Goal: Task Accomplishment & Management: Manage account settings

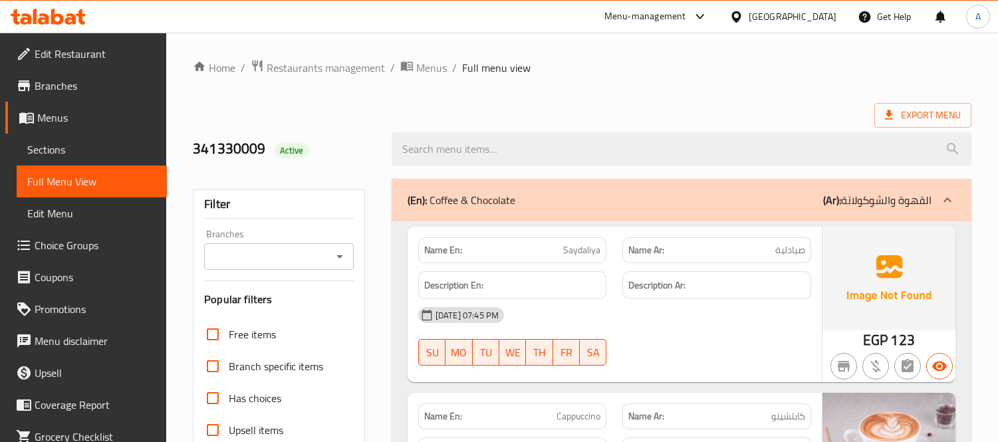
scroll to position [49860, 0]
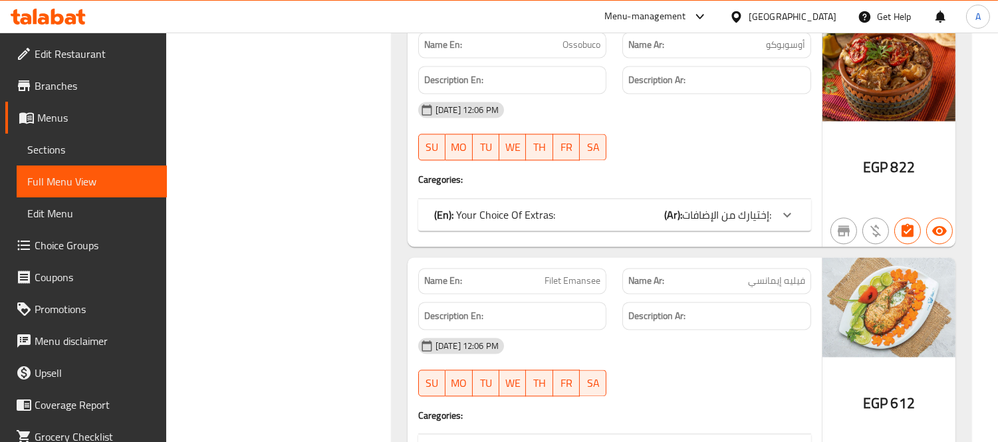
click at [824, 18] on div "[GEOGRAPHIC_DATA]" at bounding box center [793, 16] width 88 height 15
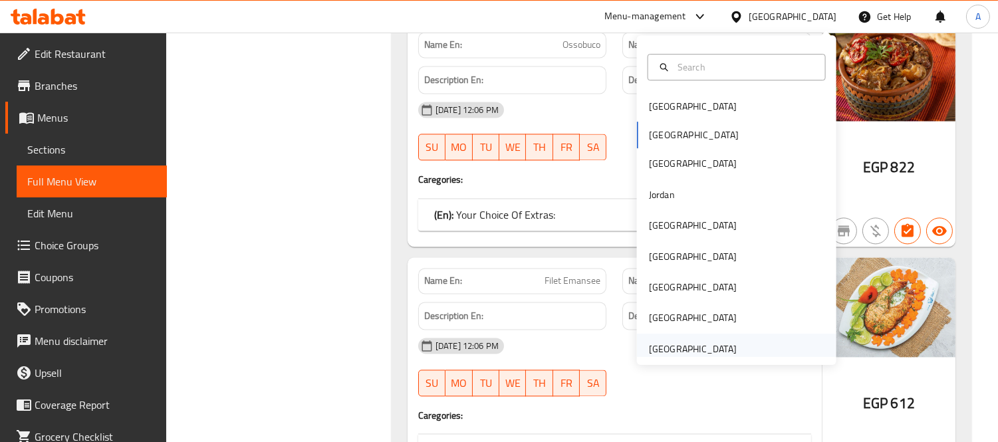
click at [666, 348] on div "[GEOGRAPHIC_DATA]" at bounding box center [693, 349] width 88 height 15
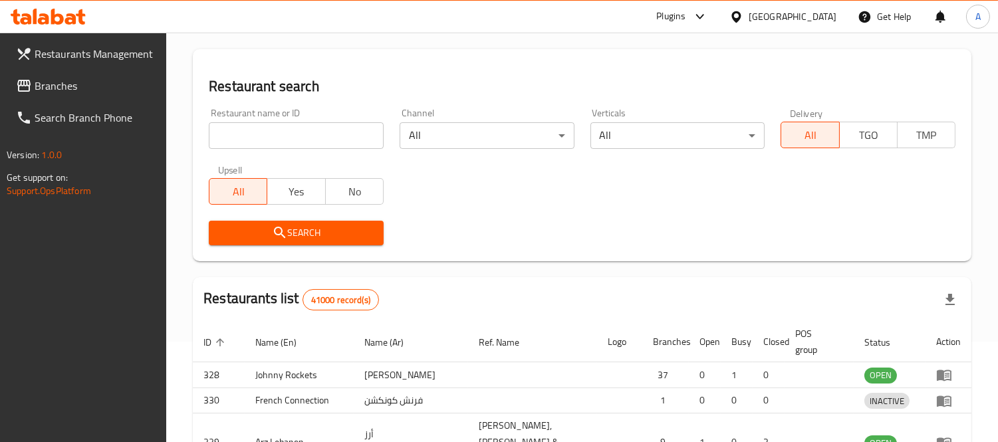
scroll to position [567, 0]
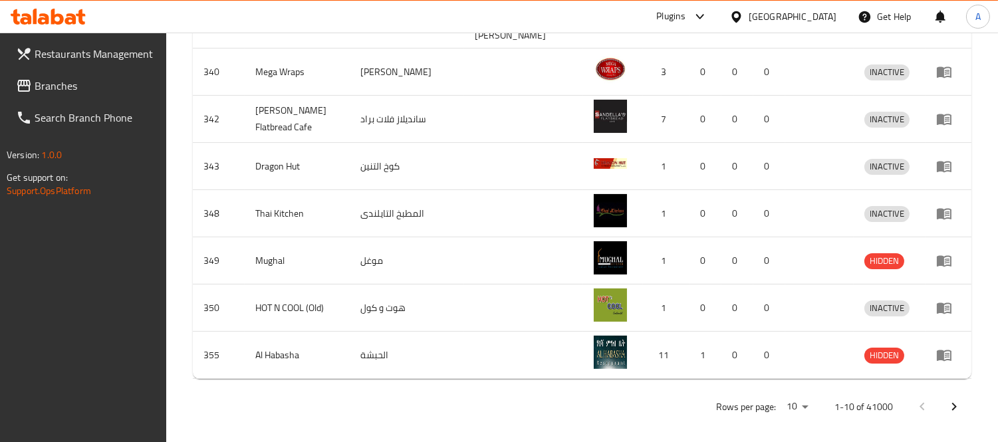
click at [63, 81] on span "Branches" at bounding box center [96, 86] width 122 height 16
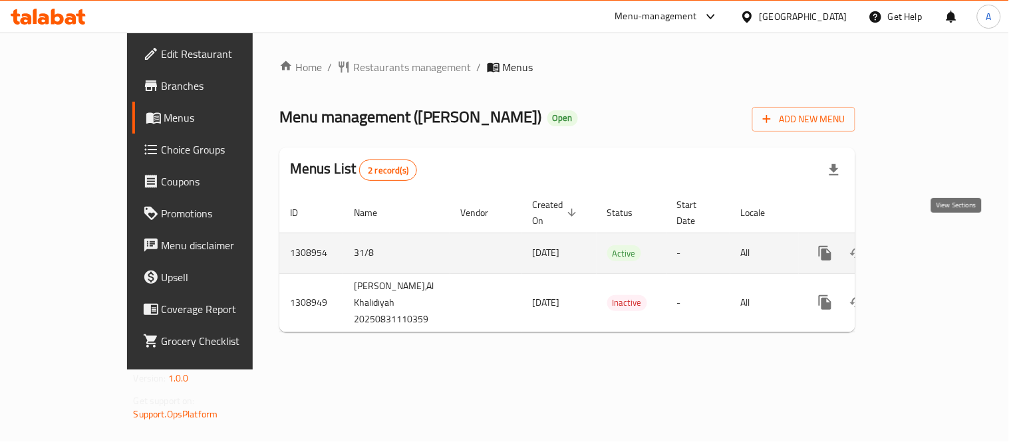
click at [929, 245] on icon "enhanced table" at bounding box center [921, 253] width 16 height 16
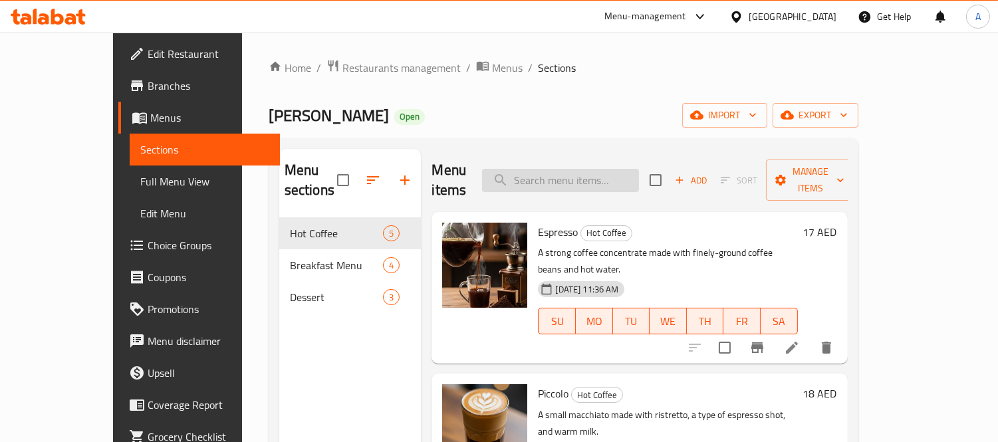
click at [610, 169] on input "search" at bounding box center [560, 180] width 157 height 23
paste input "Cappuccino"
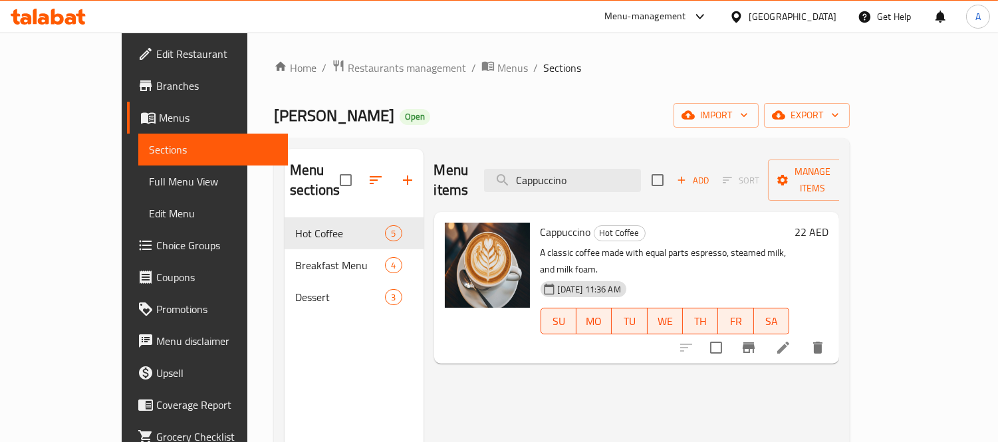
drag, startPoint x: 615, startPoint y: 173, endPoint x: 474, endPoint y: 133, distance: 146.6
click at [501, 160] on div "Menu items Cappuccino Add Sort Manage items" at bounding box center [637, 180] width 406 height 63
paste input "ortad"
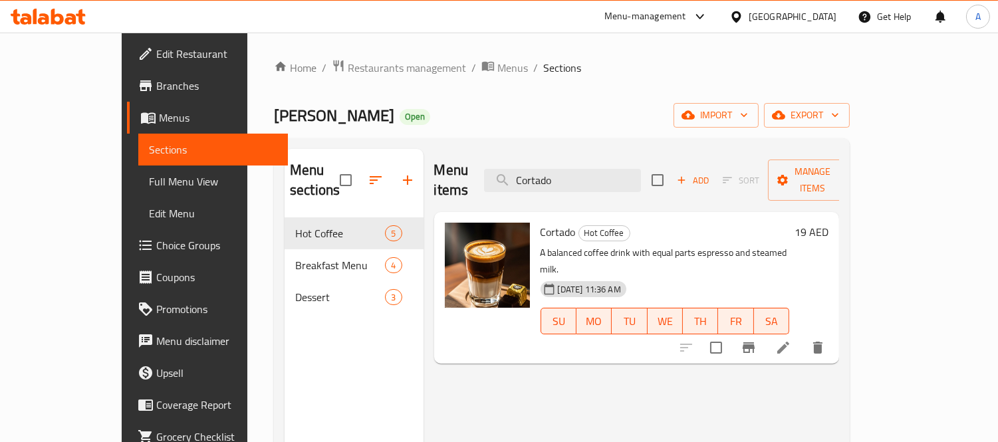
drag, startPoint x: 613, startPoint y: 166, endPoint x: 375, endPoint y: 138, distance: 239.8
click at [375, 138] on div "Menu sections Hot Coffee 5 Breakfast Menu 4 Dessert 3 Menu items Cortado Add So…" at bounding box center [562, 370] width 576 height 464
paste input "Espress"
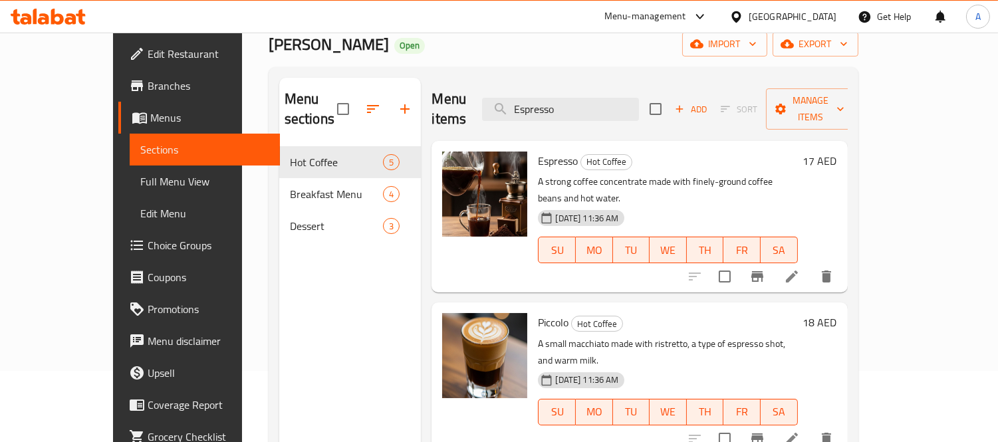
scroll to position [74, 0]
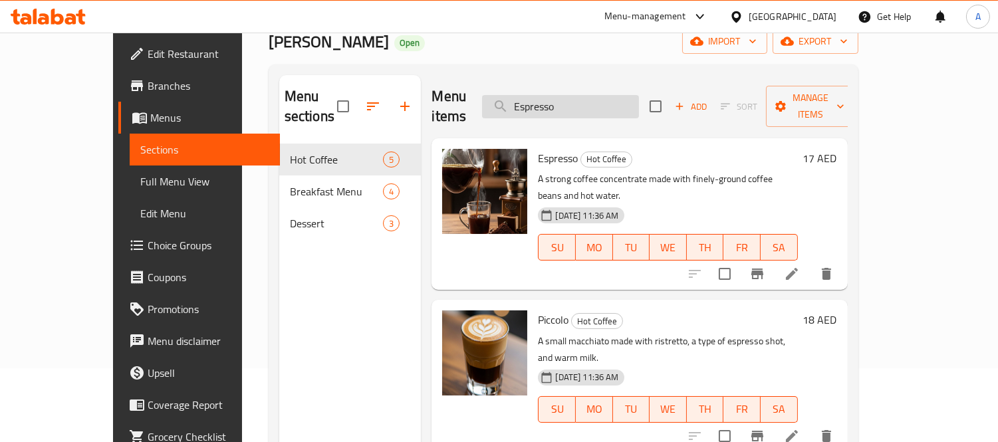
click at [629, 95] on input "Espresso" at bounding box center [560, 106] width 157 height 23
paste input "French Toast"
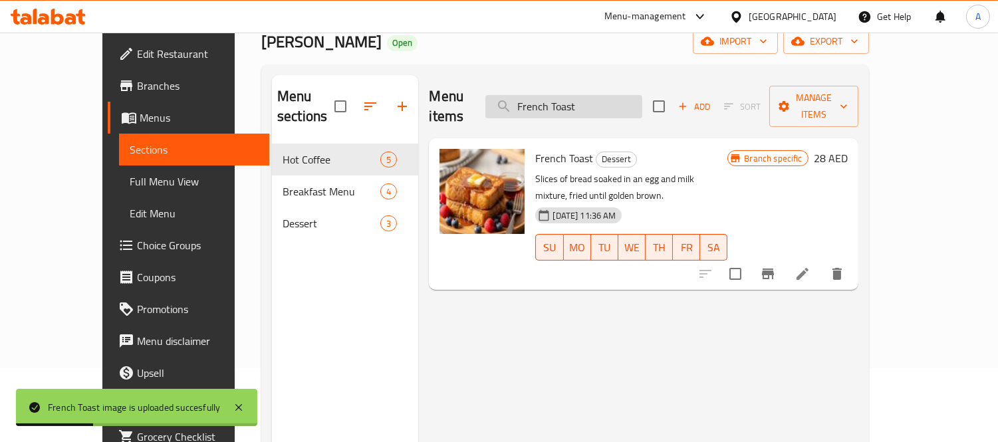
click at [619, 98] on input "French Toast" at bounding box center [564, 106] width 157 height 23
paste input "Halloumi"
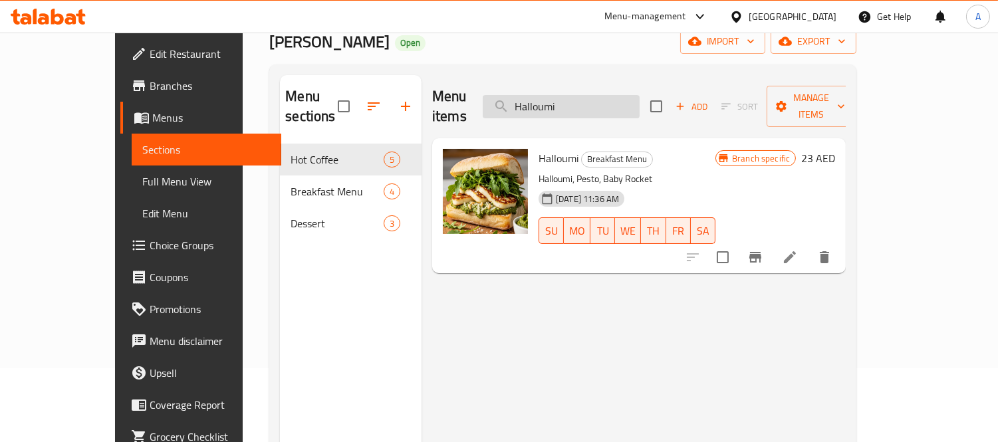
click at [599, 100] on input "Halloumi" at bounding box center [561, 106] width 157 height 23
paste input "Latte"
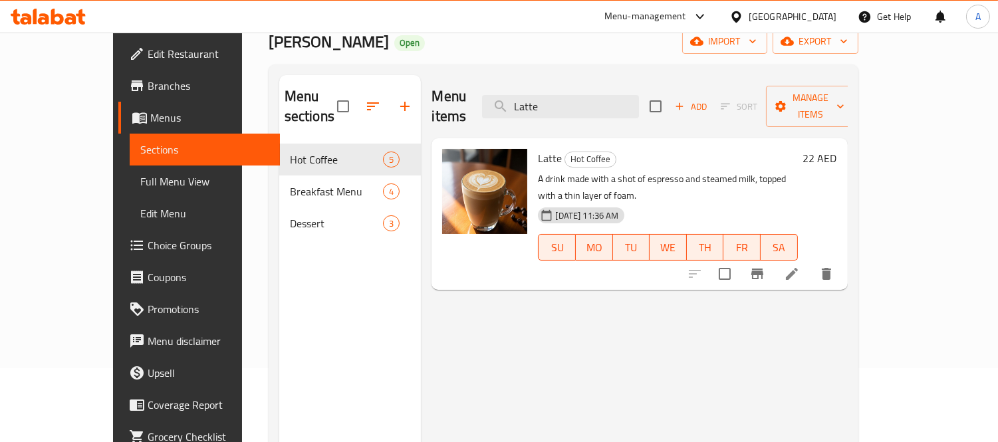
drag, startPoint x: 629, startPoint y: 93, endPoint x: 456, endPoint y: 80, distance: 172.8
click at [456, 80] on div "Menu items Latte Add Sort Manage items" at bounding box center [640, 106] width 416 height 63
paste input "Madrid Cheesecak"
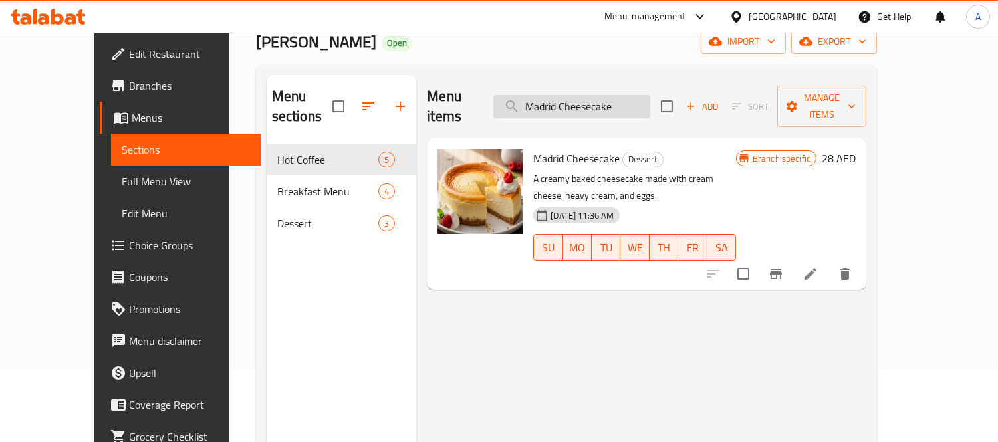
click at [613, 98] on input "Madrid Cheesecake" at bounding box center [572, 106] width 157 height 23
paste input "Picollo"
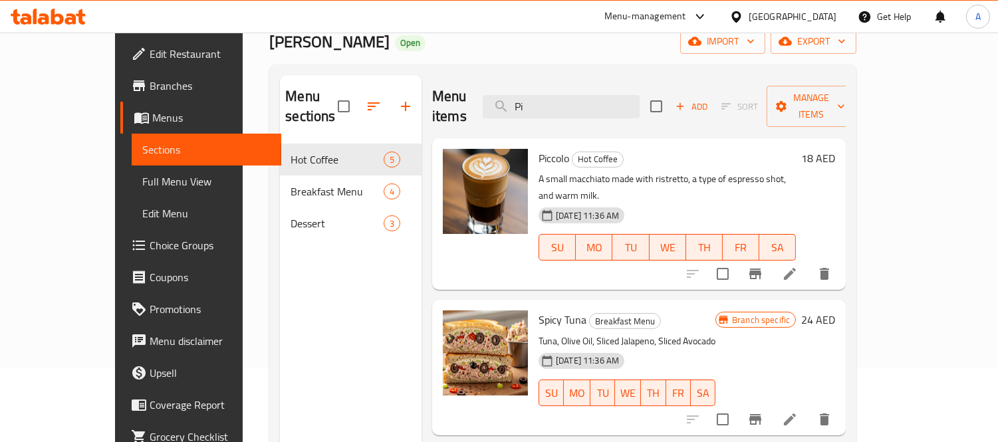
drag, startPoint x: 573, startPoint y: 97, endPoint x: 438, endPoint y: 85, distance: 136.2
click at [451, 92] on div "Menu items Pi Add Sort Manage items" at bounding box center [639, 106] width 414 height 63
paste input "Tiramisu"
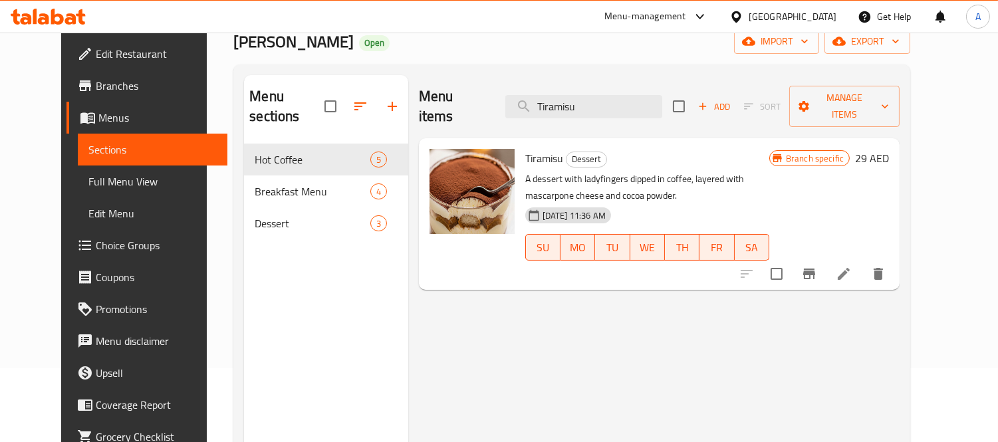
drag, startPoint x: 601, startPoint y: 94, endPoint x: 478, endPoint y: 92, distance: 123.8
click at [479, 92] on div "Menu items Tiramisu Add Sort Manage items" at bounding box center [659, 106] width 481 height 63
paste input "ruffle Egg"
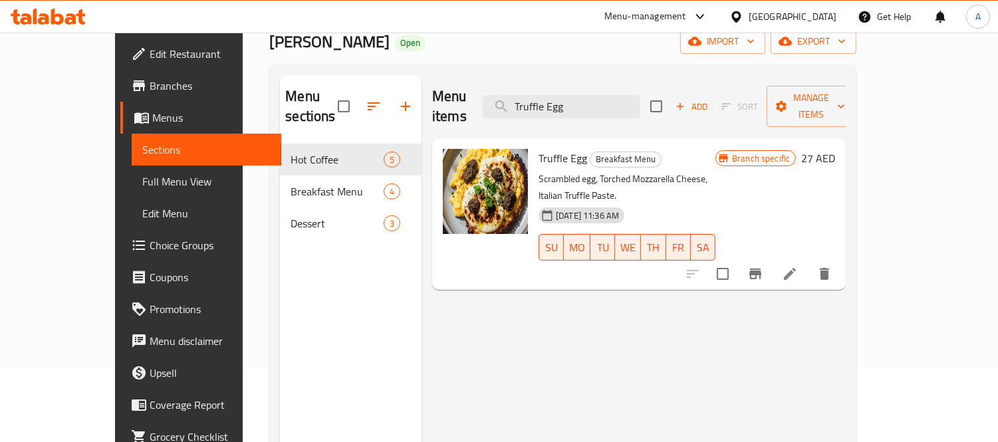
drag, startPoint x: 540, startPoint y: 98, endPoint x: 436, endPoint y: 95, distance: 103.8
click at [436, 95] on div "Menu items Truffle Egg Add Sort Manage items" at bounding box center [639, 106] width 414 height 63
paste input "urkey"
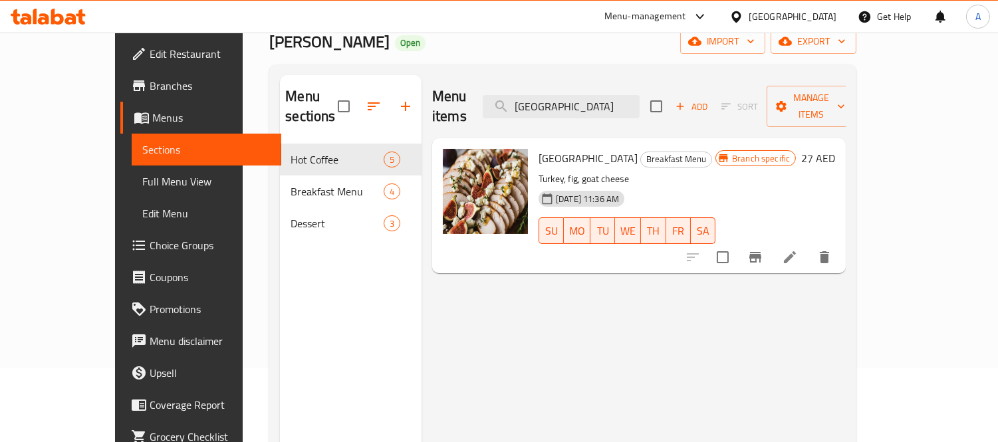
type input "[GEOGRAPHIC_DATA]"
click at [142, 183] on span "Full Menu View" at bounding box center [206, 182] width 129 height 16
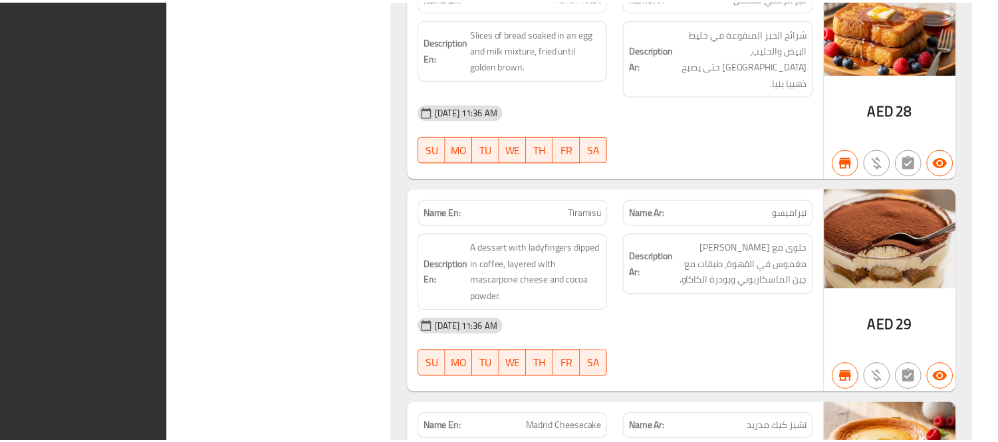
scroll to position [2296, 0]
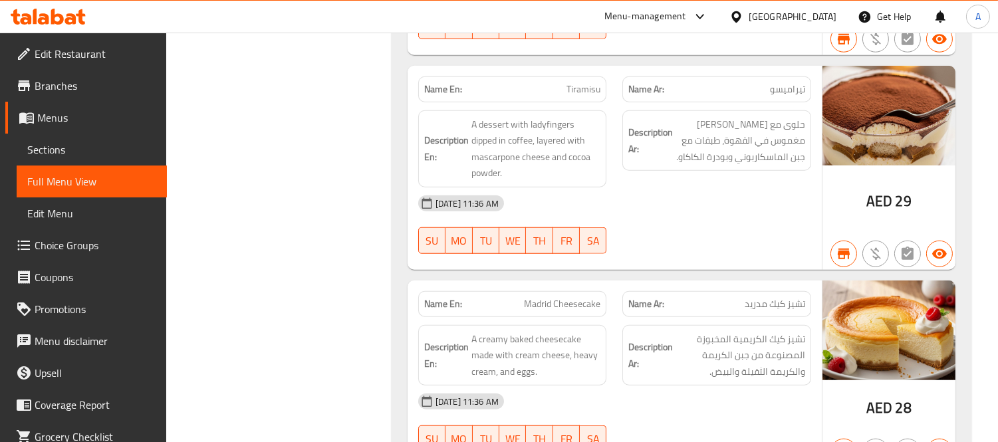
click at [762, 3] on div "[GEOGRAPHIC_DATA]" at bounding box center [783, 17] width 128 height 32
click at [777, 15] on div "[GEOGRAPHIC_DATA]" at bounding box center [793, 16] width 88 height 15
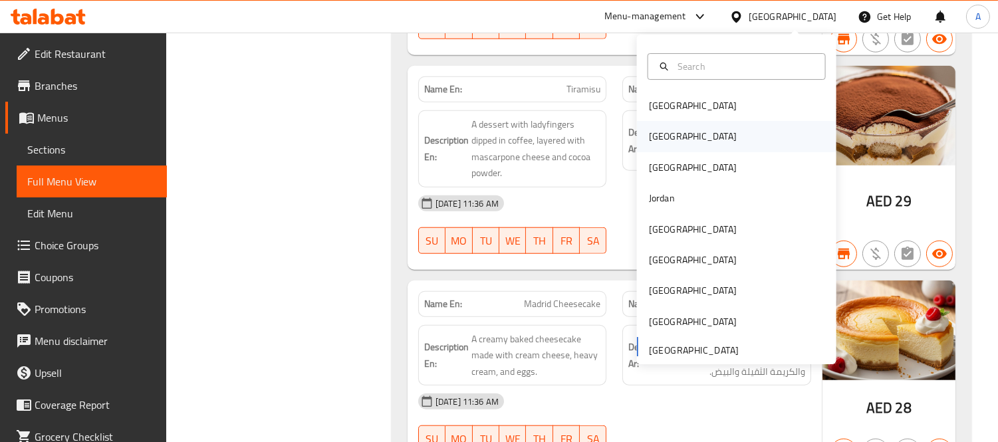
click at [667, 131] on div "[GEOGRAPHIC_DATA]" at bounding box center [693, 137] width 109 height 31
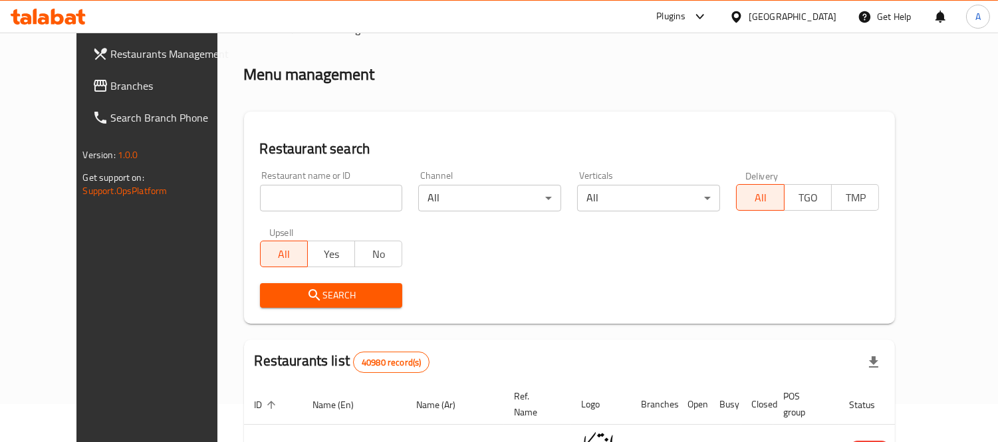
scroll to position [35, 0]
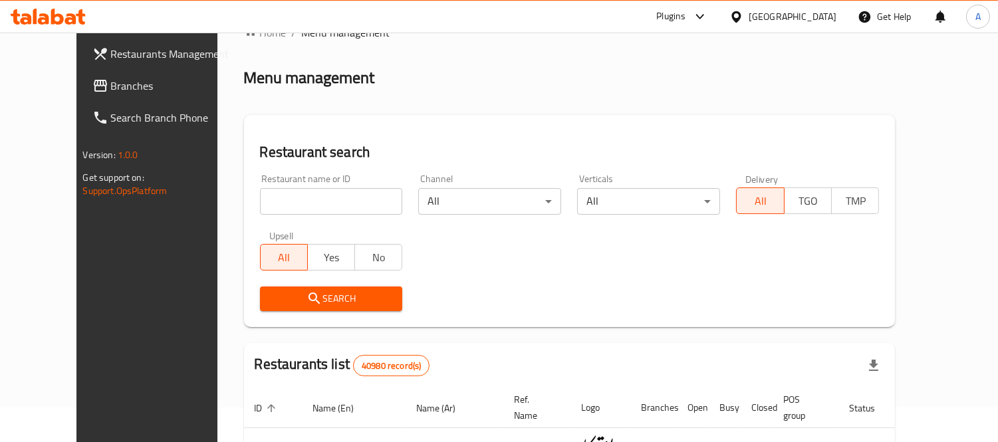
click at [281, 191] on input "search" at bounding box center [331, 201] width 143 height 27
paste input "602597"
type input "602597"
click button "Search" at bounding box center [331, 299] width 143 height 25
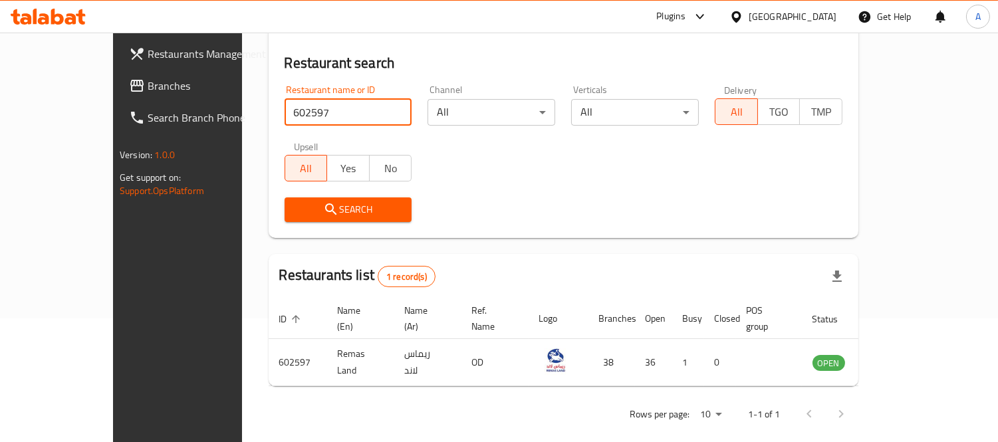
scroll to position [124, 0]
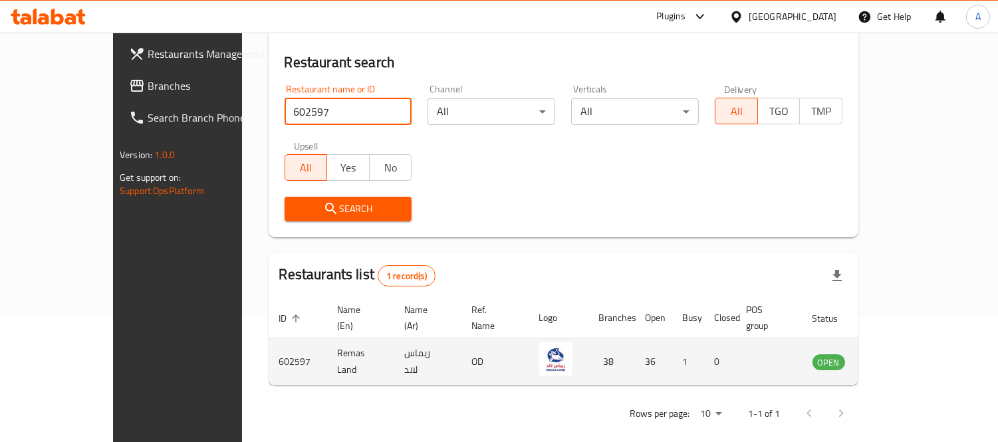
click at [898, 357] on icon "enhanced table" at bounding box center [890, 362] width 15 height 11
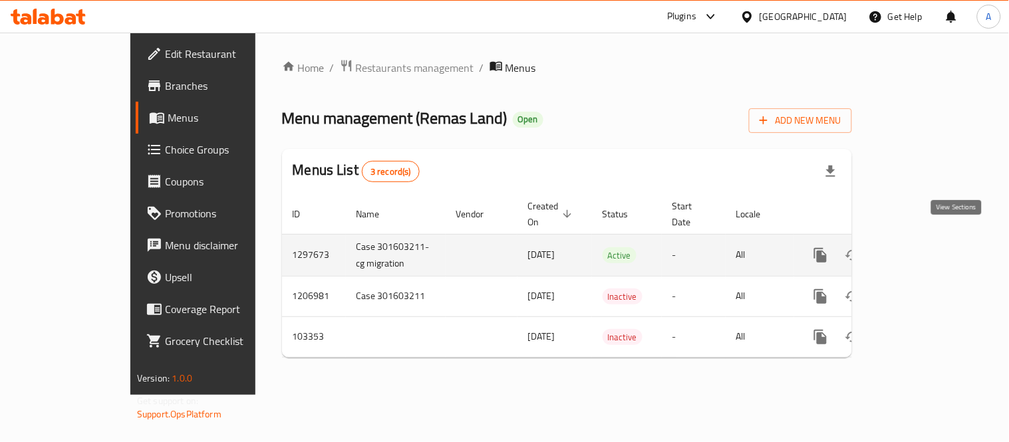
click at [925, 247] on icon "enhanced table" at bounding box center [917, 255] width 16 height 16
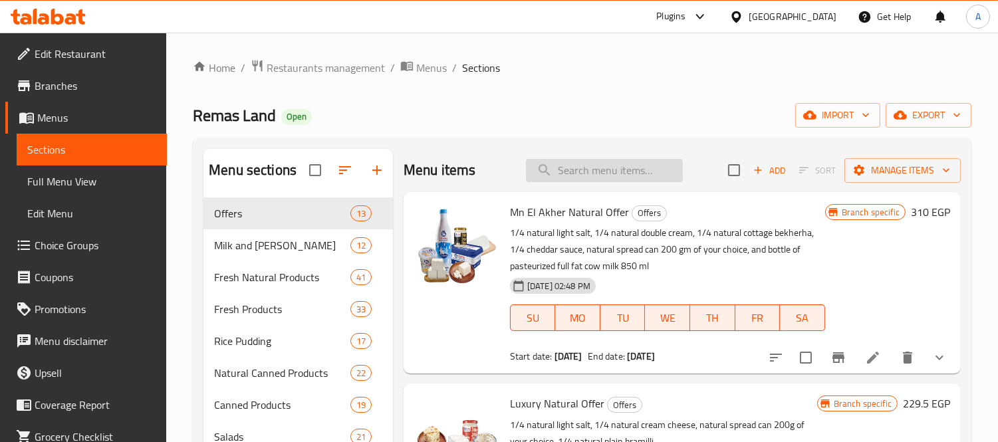
click at [606, 170] on input "search" at bounding box center [604, 170] width 157 height 23
paste input "Cheddar Cheese Pastrami 250 Gm"
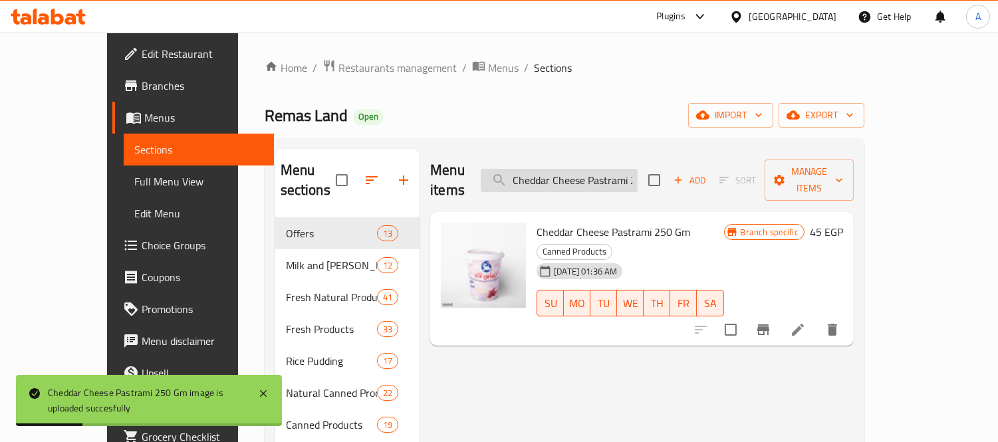
click at [577, 171] on input "Cheddar Cheese Pastrami 250 Gm" at bounding box center [559, 180] width 157 height 23
paste input "jar bulebarry"
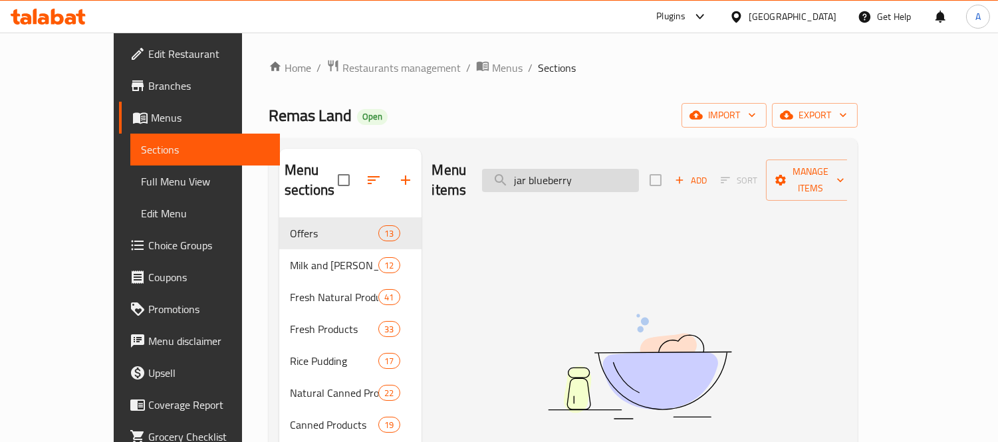
click at [563, 172] on input "jar blueberry" at bounding box center [560, 180] width 157 height 23
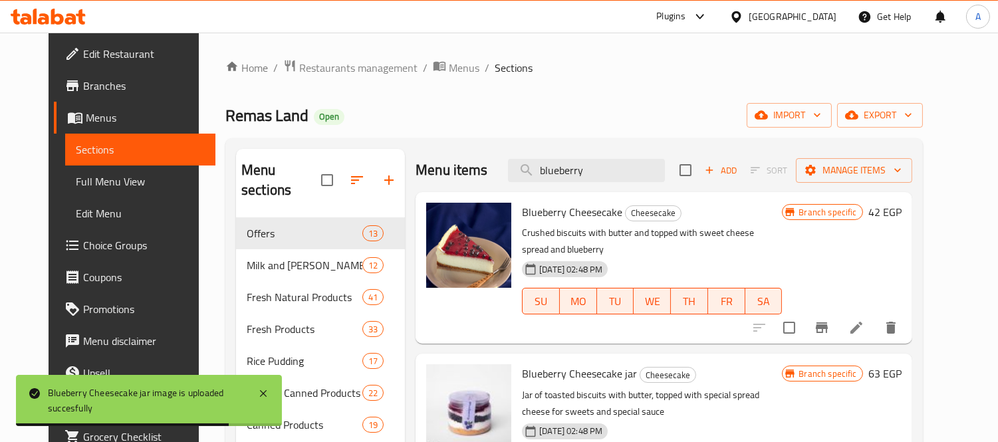
drag, startPoint x: 625, startPoint y: 169, endPoint x: 450, endPoint y: 174, distance: 175.7
click at [450, 174] on div "Menu items blueberry Add Sort Manage items" at bounding box center [664, 170] width 496 height 43
paste input "Jar Cheese Cream Salted Caramel"
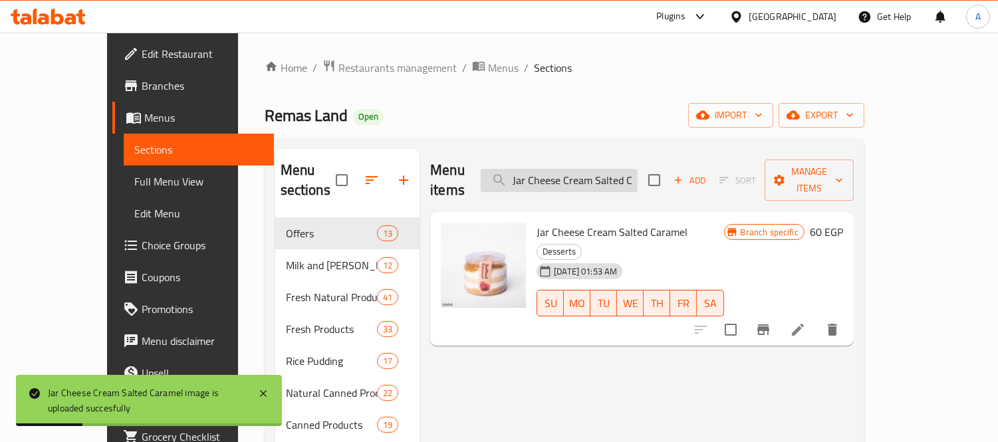
click at [581, 173] on input "Jar Cheese Cream Salted Caramel" at bounding box center [559, 180] width 157 height 23
paste input "jar lutas"
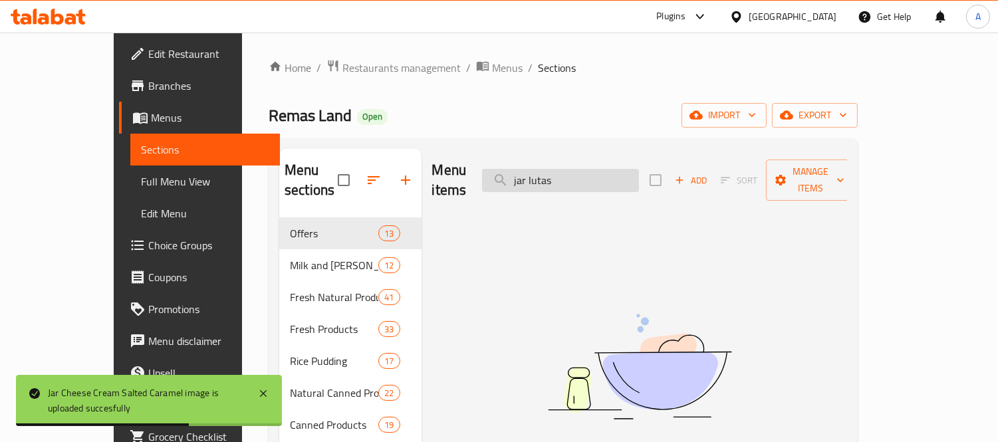
click at [561, 172] on input "jar lutas" at bounding box center [560, 180] width 157 height 23
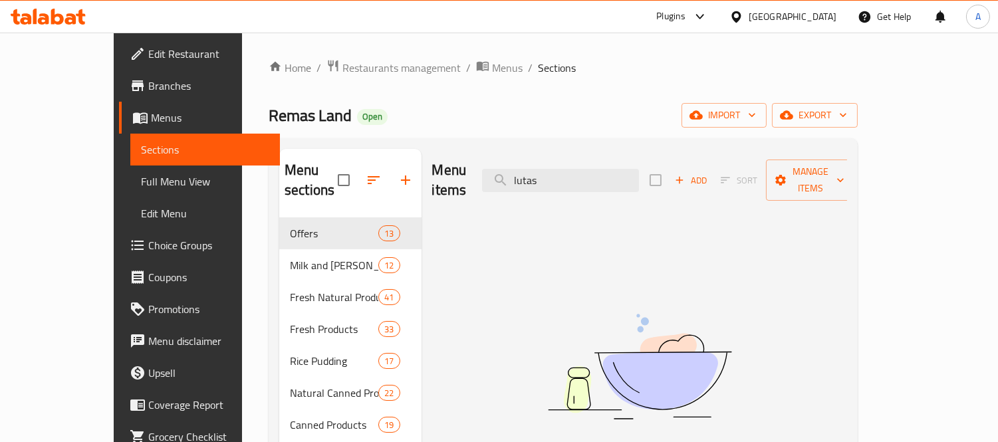
drag, startPoint x: 571, startPoint y: 172, endPoint x: 542, endPoint y: 132, distance: 49.1
click at [574, 172] on input "lutas" at bounding box center [560, 180] width 157 height 23
drag, startPoint x: 596, startPoint y: 167, endPoint x: 526, endPoint y: 178, distance: 71.3
click at [526, 178] on input "lutas" at bounding box center [560, 180] width 157 height 23
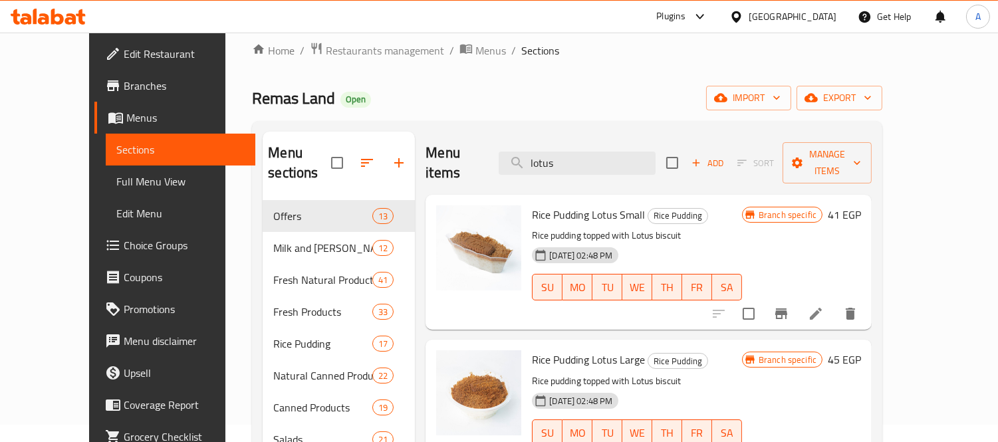
scroll to position [17, 0]
click at [601, 152] on input "lotus" at bounding box center [577, 163] width 157 height 23
type input "l"
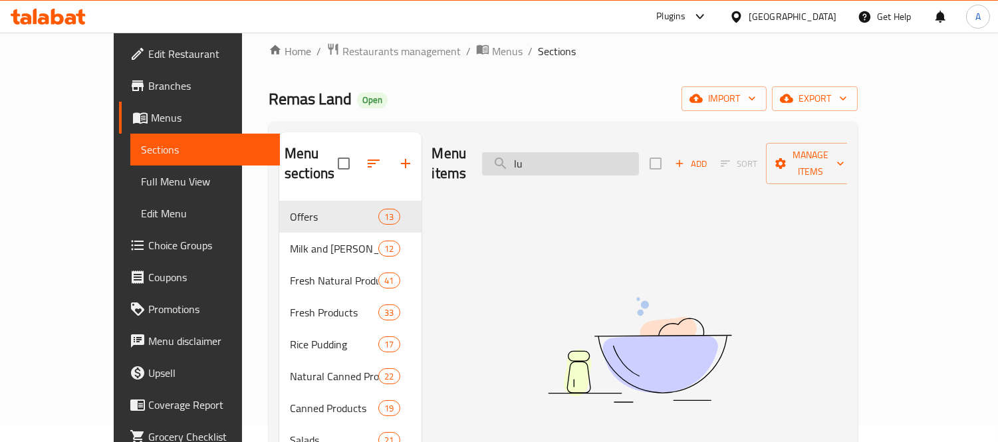
type input "l"
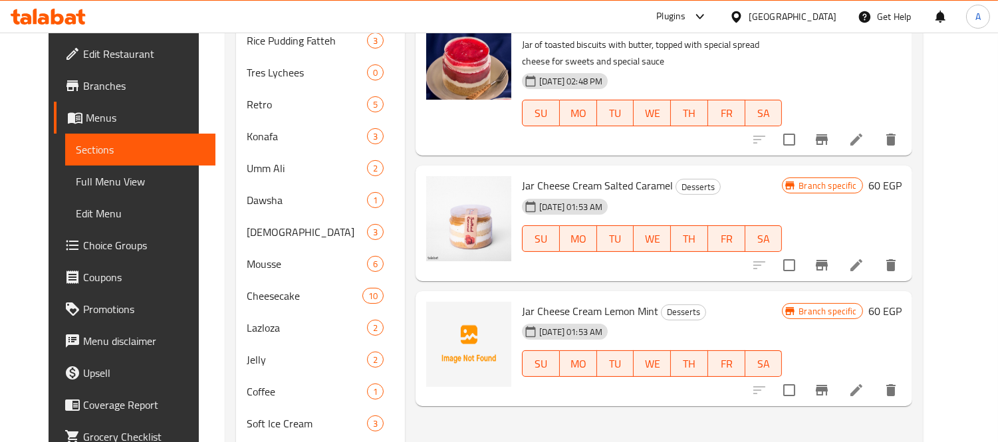
scroll to position [608, 0]
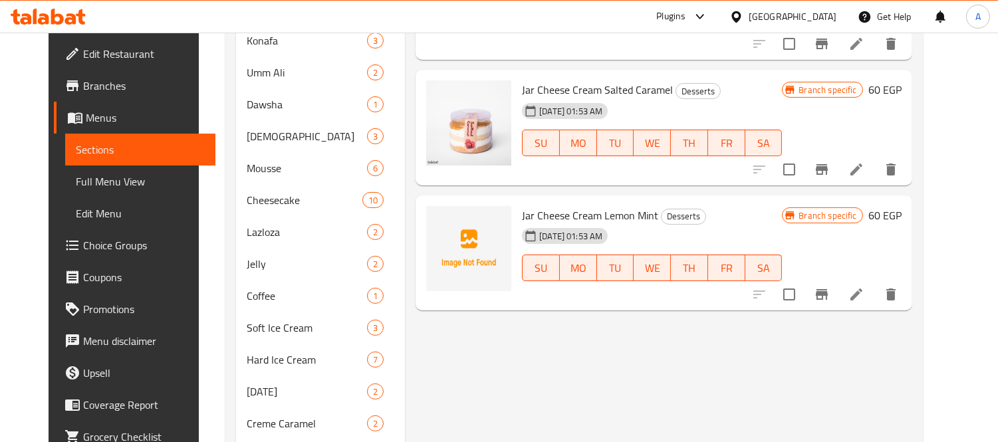
click at [621, 331] on div "Menu items jar Add Sort Manage items Louts Cheesecake Jar Cheesecake Jar of toa…" at bounding box center [658, 168] width 507 height 1255
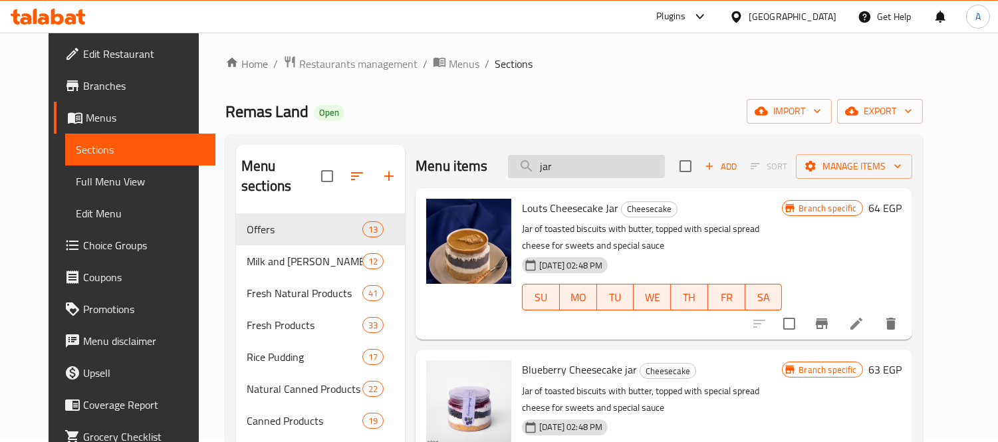
scroll to position [0, 0]
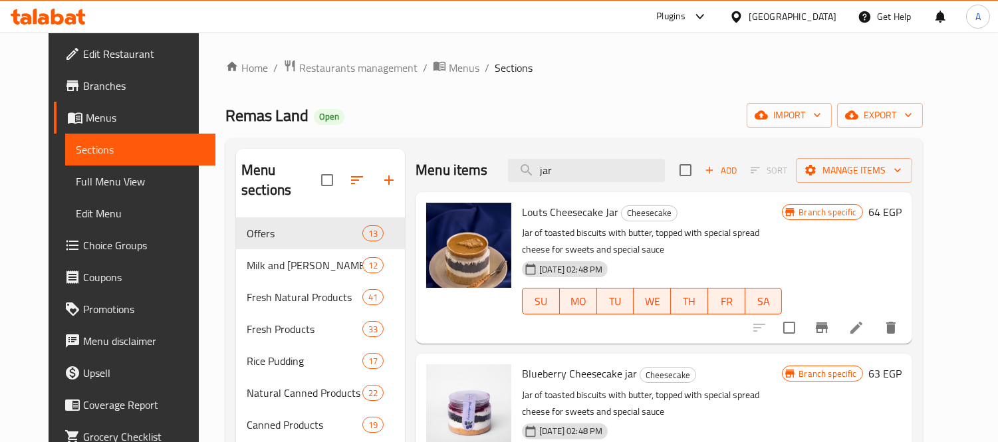
drag, startPoint x: 593, startPoint y: 169, endPoint x: 451, endPoint y: 148, distance: 143.3
click at [448, 163] on div "Menu items jar Add Sort Manage items" at bounding box center [664, 170] width 496 height 43
paste input "rasbarry"
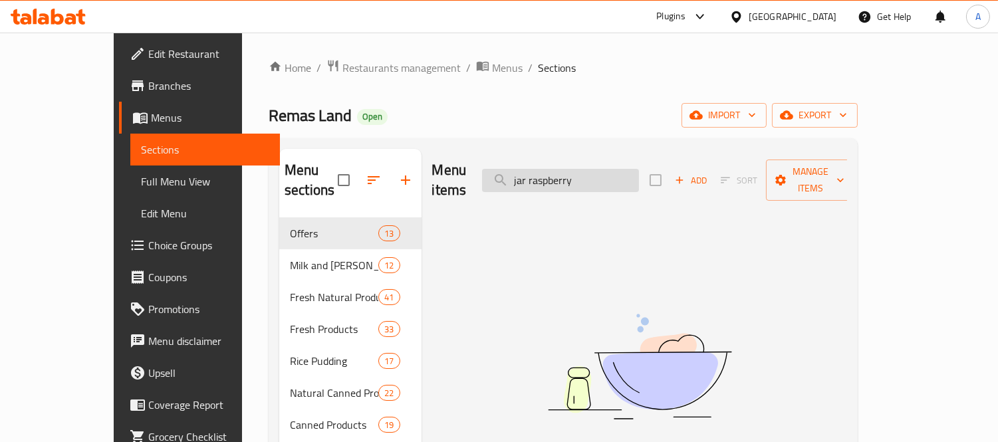
click at [564, 174] on input "jar raspberry" at bounding box center [560, 180] width 157 height 23
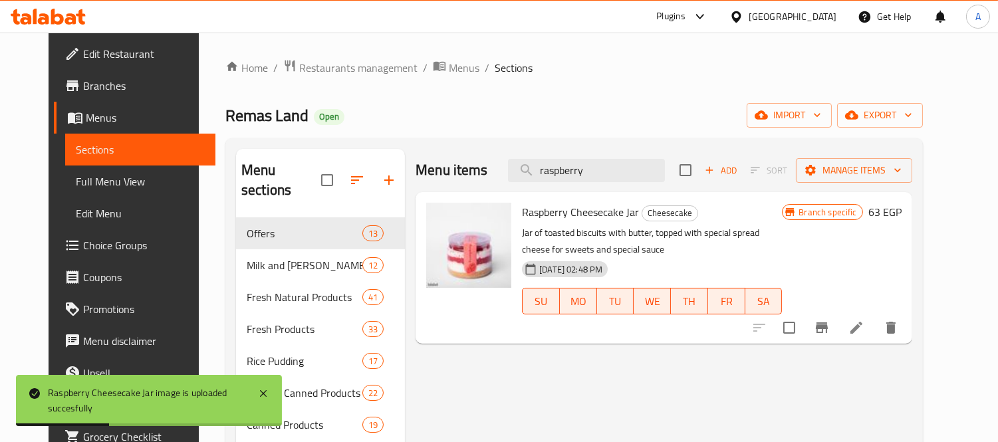
drag, startPoint x: 606, startPoint y: 170, endPoint x: 404, endPoint y: 156, distance: 202.7
click at [416, 156] on div "Menu items raspberry Add Sort Manage items" at bounding box center [664, 170] width 496 height 43
paste input "Kitkat Casserole"
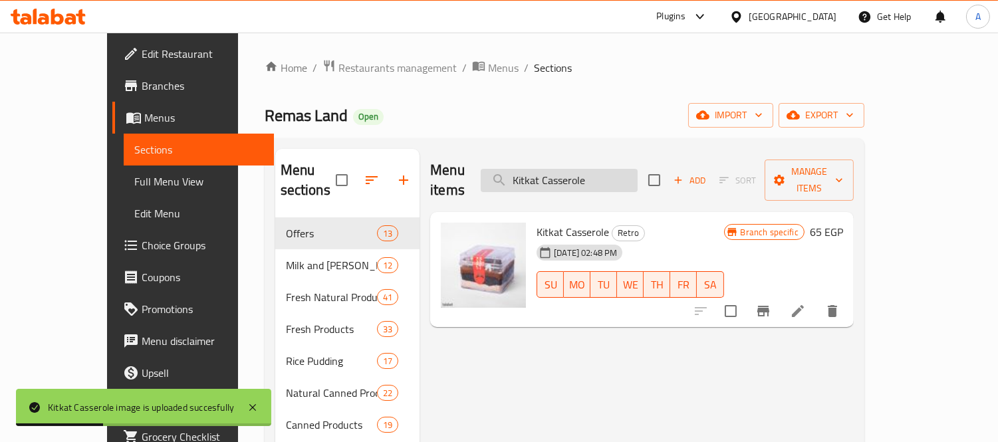
click at [614, 169] on input "Kitkat Casserole" at bounding box center [559, 180] width 157 height 23
paste input "Lactose Free Pasteurized Milk 850 Ml"
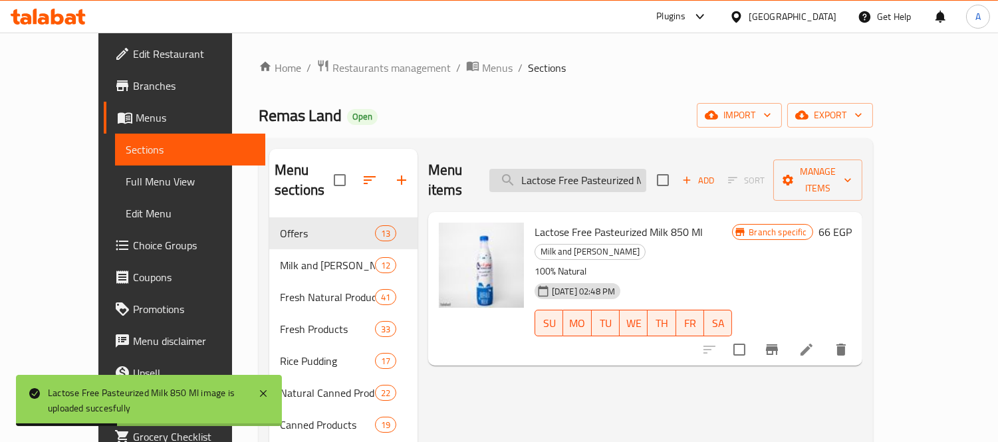
click at [601, 178] on input "Lactose Free Pasteurized Milk 850 Ml" at bounding box center [568, 180] width 157 height 23
paste input "Natural Cheese Spread 250 g"
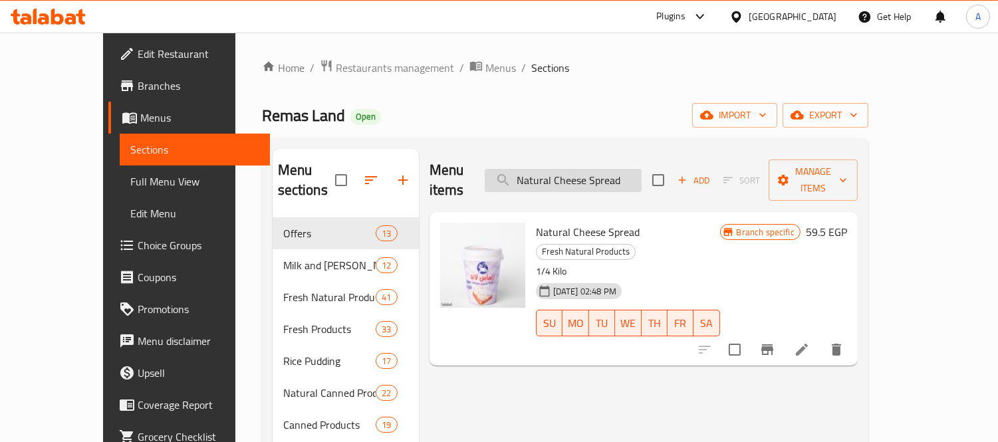
click at [615, 169] on input "Natural Cheese Spread" at bounding box center [563, 180] width 157 height 23
paste input "Light Salt Fat Free Salt 500 GM"
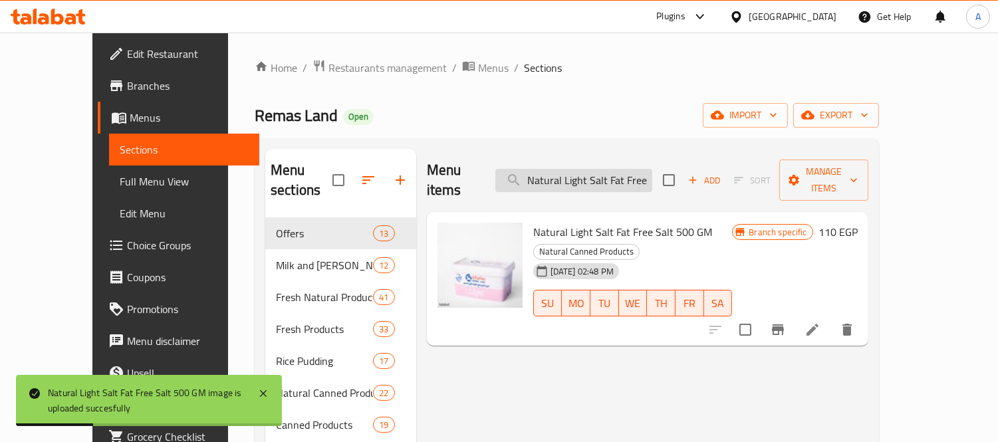
click at [604, 170] on input "Natural Light Salt Fat Free Salt 500 GM" at bounding box center [574, 180] width 157 height 23
paste input "Oreo Pudding"
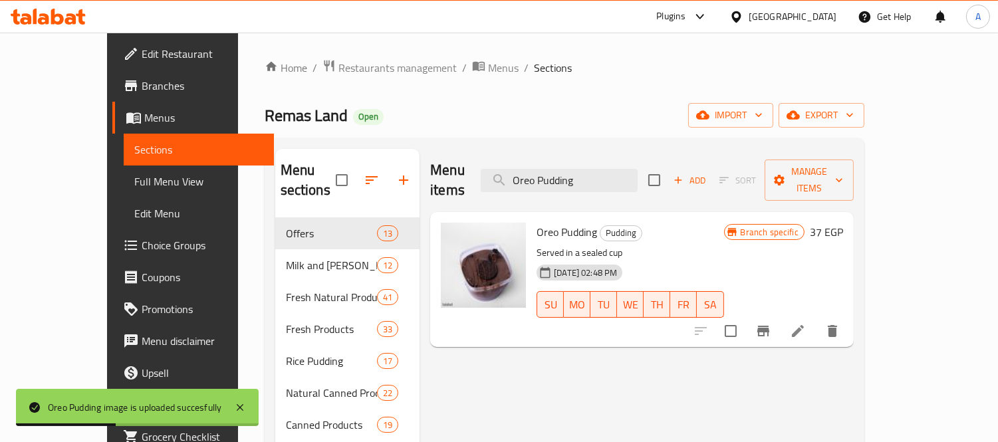
drag, startPoint x: 642, startPoint y: 168, endPoint x: 454, endPoint y: 156, distance: 188.0
click at [454, 156] on div "Menu items Oreo Pudding Add Sort Manage items" at bounding box center [642, 180] width 424 height 63
paste input "Plain Cheddar Cheese 250 Gm"
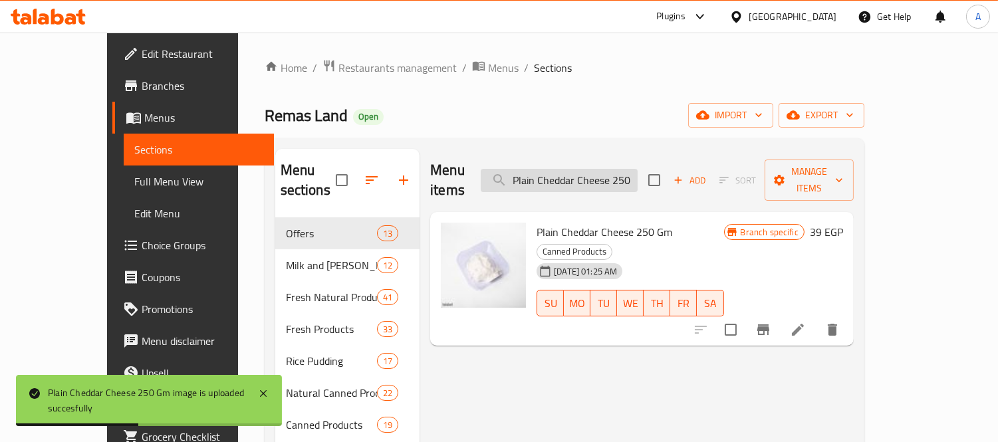
click at [579, 169] on input "Plain Cheddar Cheese 250 Gm" at bounding box center [559, 180] width 157 height 23
paste input "cheese spread 1k"
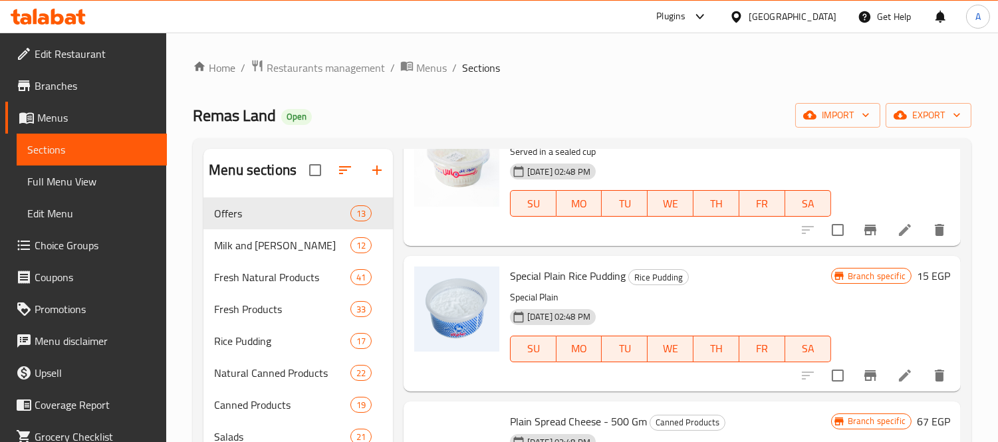
scroll to position [1626, 0]
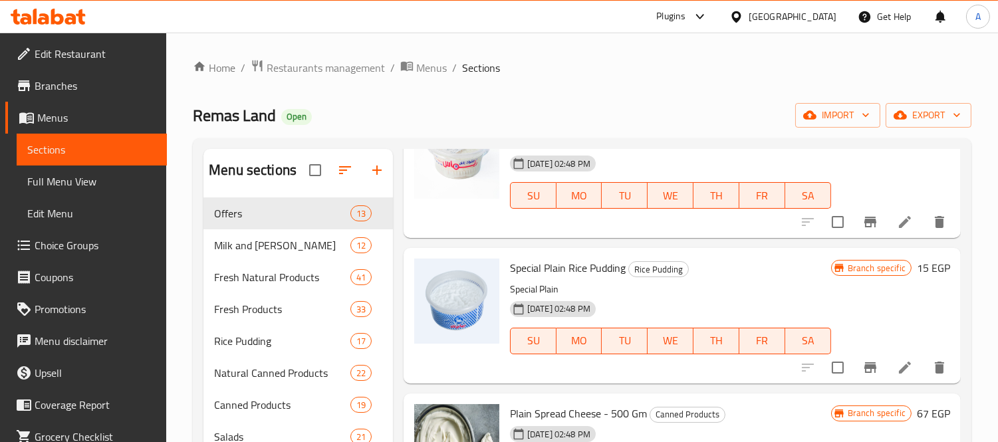
click at [745, 253] on div "Special Plain Rice Pudding Rice Pudding Special Plain 26-06-2025 02:48 PM SU MO…" at bounding box center [671, 315] width 332 height 124
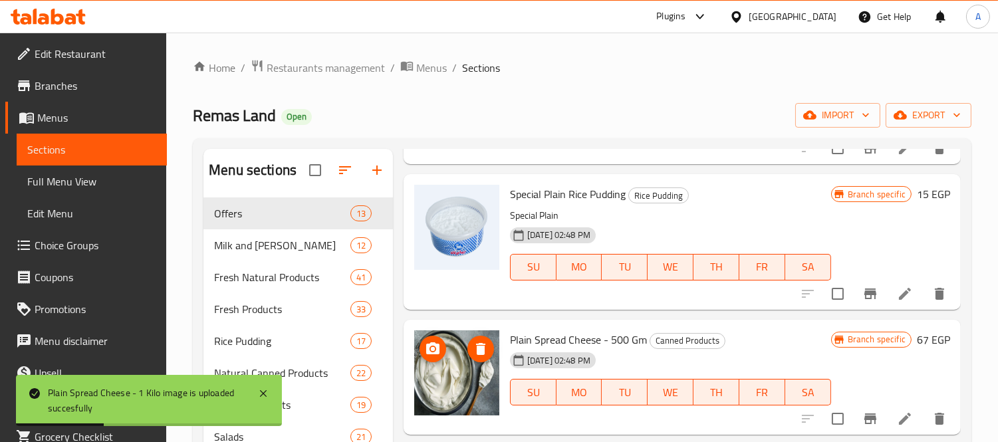
scroll to position [1773, 0]
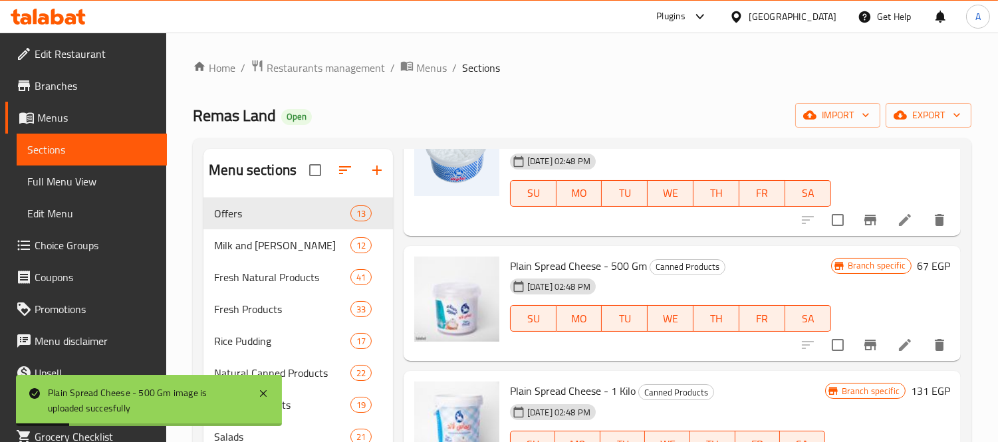
click at [637, 124] on div "Remas Land Open import export" at bounding box center [582, 115] width 779 height 25
click at [729, 249] on div "Plain Spread Cheese - 500 Gm Canned Products 26-06-2025 02:48 PM SU MO TU WE TH…" at bounding box center [682, 304] width 557 height 116
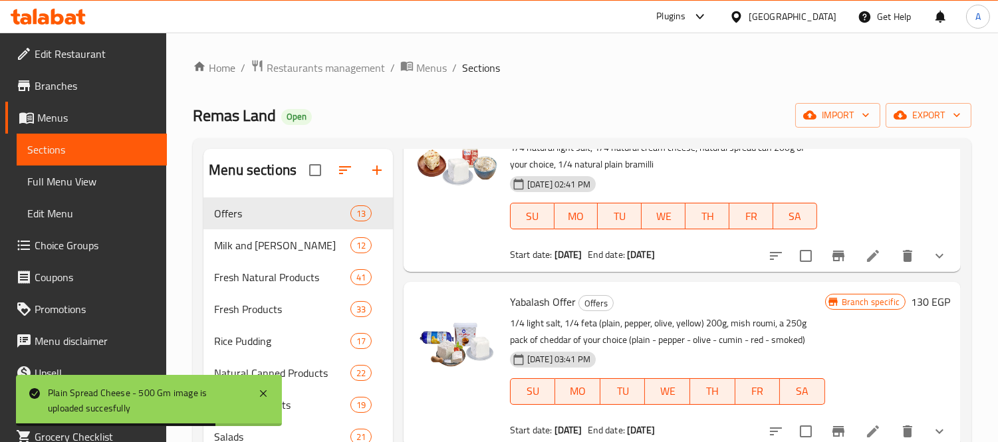
scroll to position [0, 0]
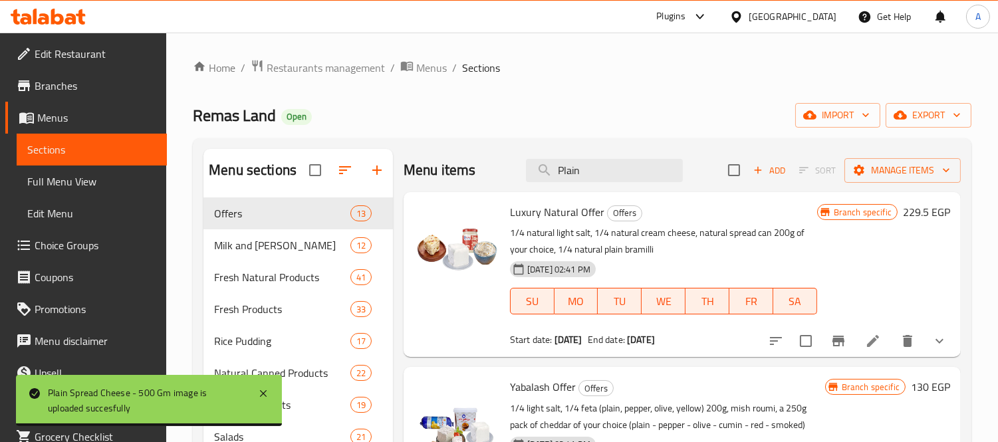
drag, startPoint x: 597, startPoint y: 167, endPoint x: 413, endPoint y: 154, distance: 184.7
click at [413, 154] on div "Menu items Plain Add Sort Manage items" at bounding box center [682, 170] width 557 height 43
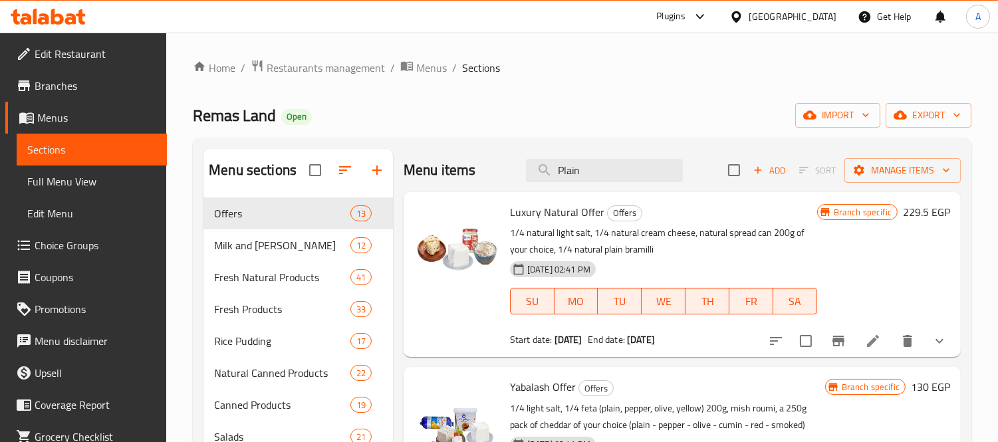
paste input "udding"
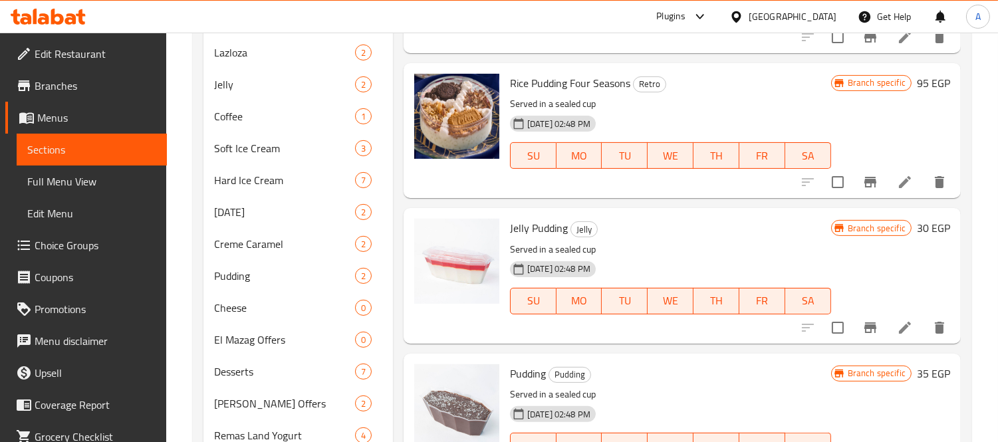
scroll to position [887, 0]
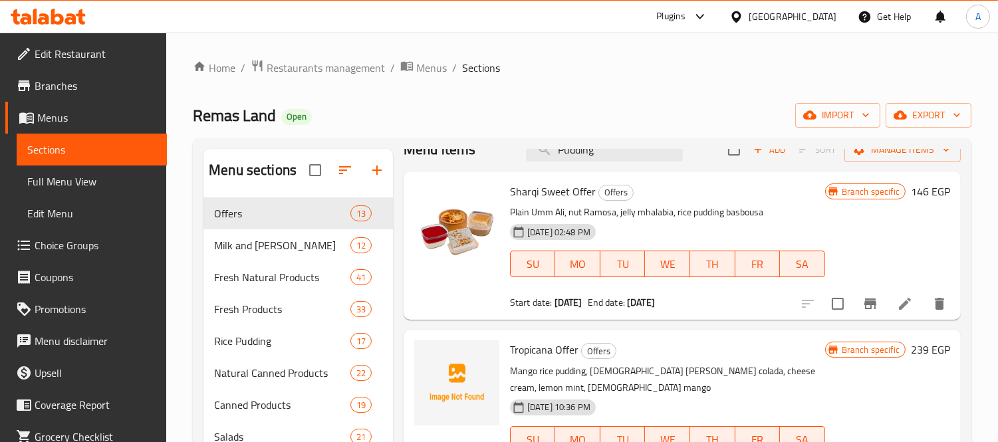
scroll to position [0, 0]
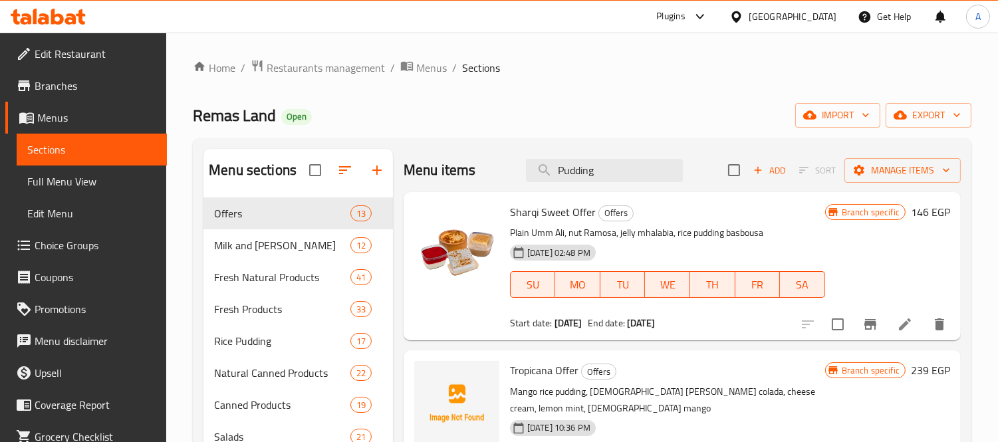
drag, startPoint x: 604, startPoint y: 168, endPoint x: 453, endPoint y: 133, distance: 155.1
paste input "Red Velvet"
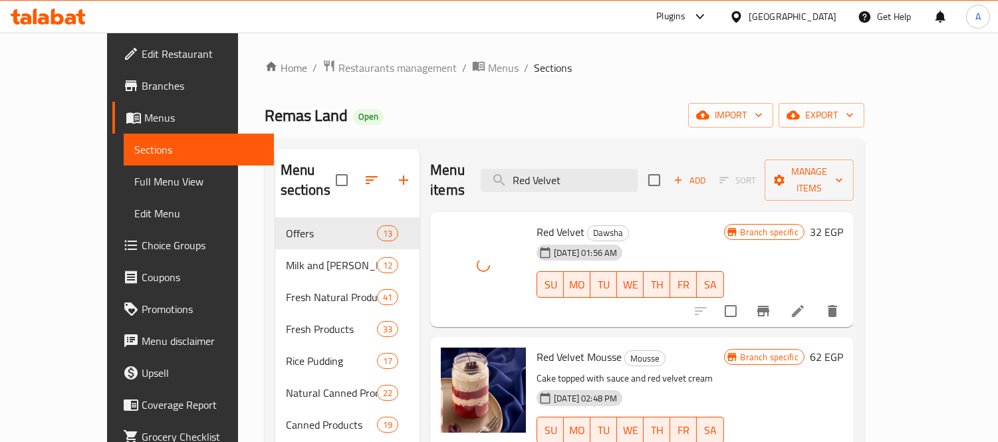
drag, startPoint x: 629, startPoint y: 167, endPoint x: 460, endPoint y: 148, distance: 170.0
click at [460, 149] on div "Menu items Red Velvet Add Sort Manage items" at bounding box center [642, 180] width 424 height 63
paste input "ice Pudding With Mango"
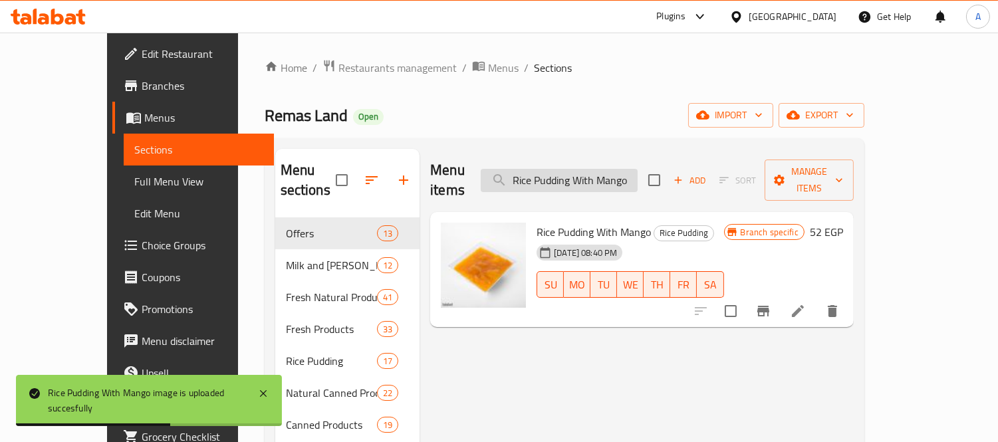
click at [585, 169] on input "Rice Pudding With Mango" at bounding box center [559, 180] width 157 height 23
paste input "oquefort Cheese Sauce"
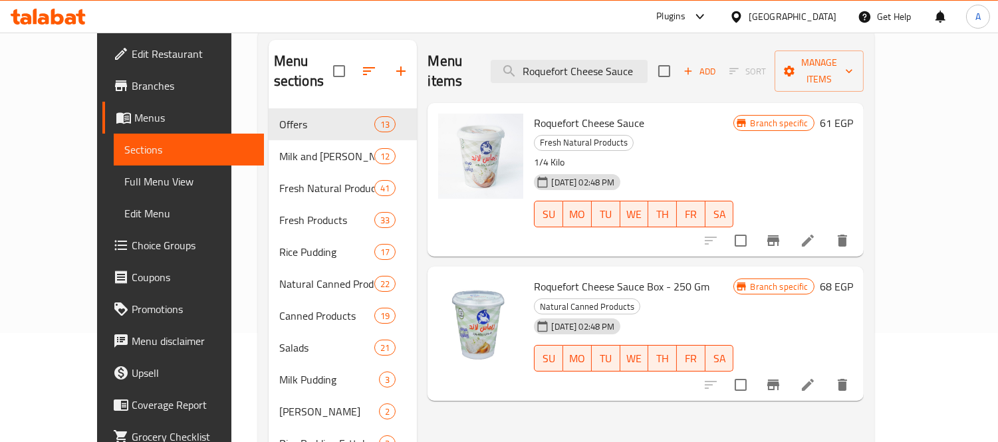
scroll to position [74, 0]
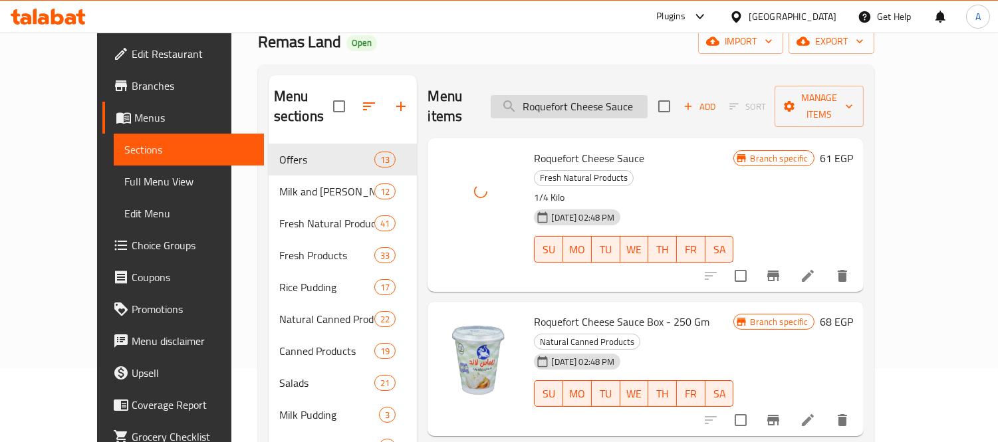
click at [592, 102] on input "Roquefort Cheese Sauce" at bounding box center [569, 106] width 157 height 23
paste input "Spread Cheese With Pastrami 250 Gm"
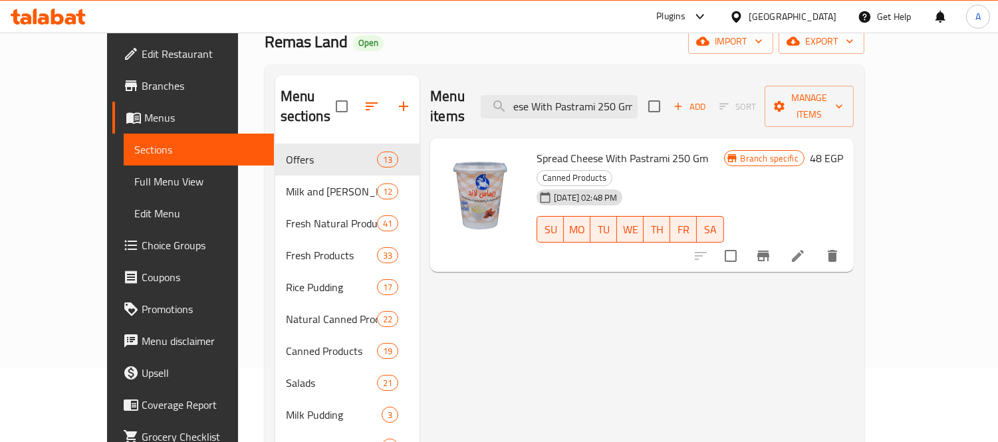
scroll to position [0, 0]
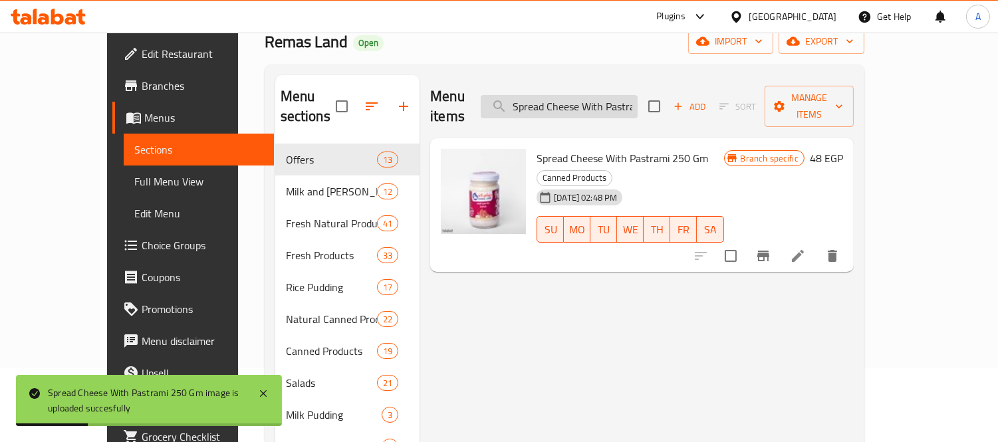
click at [637, 95] on input "Spread Cheese With Pastrami 250 Gm" at bounding box center [559, 106] width 157 height 23
paste input "spread chesse with caver"
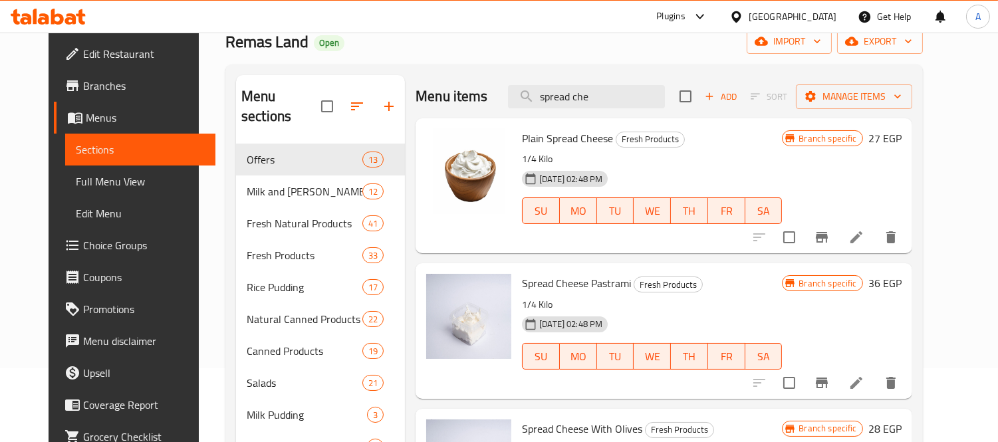
drag, startPoint x: 609, startPoint y: 95, endPoint x: 508, endPoint y: 95, distance: 101.1
click at [513, 95] on div "Menu items spread che Add Sort Manage items" at bounding box center [664, 96] width 496 height 43
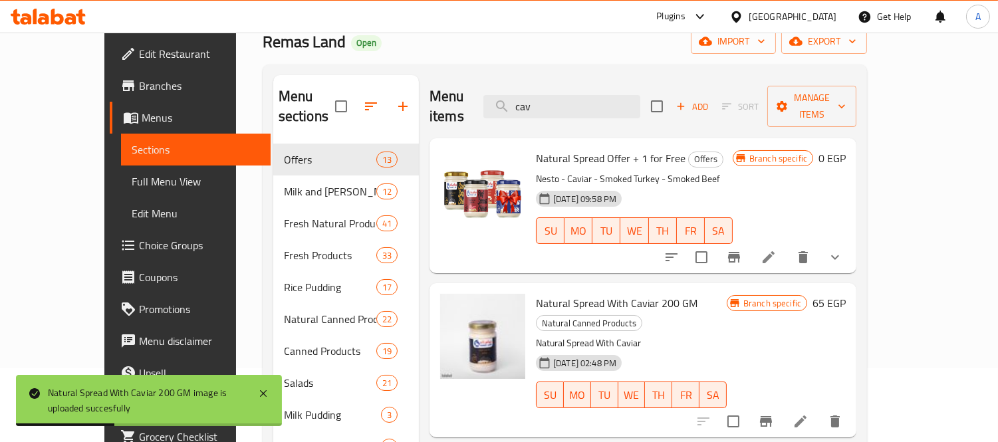
drag, startPoint x: 589, startPoint y: 95, endPoint x: 466, endPoint y: 104, distance: 124.1
click at [470, 103] on div "Menu items cav Add Sort Manage items" at bounding box center [643, 106] width 427 height 63
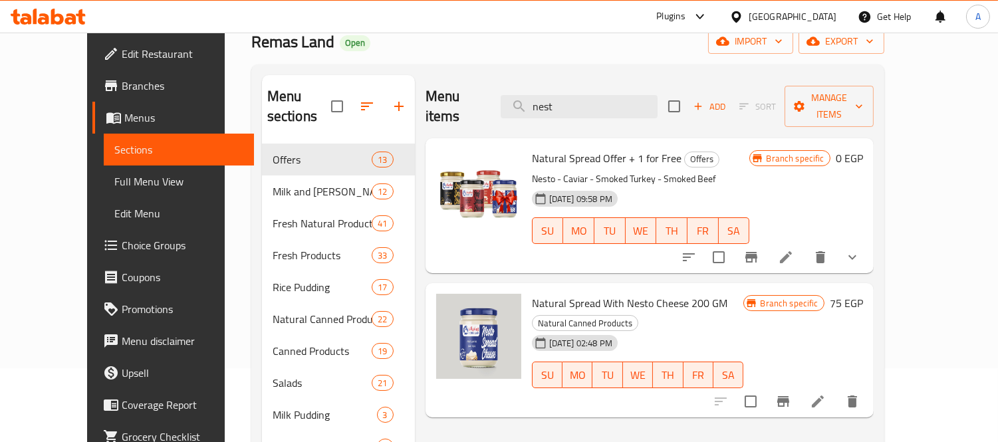
type input "nest"
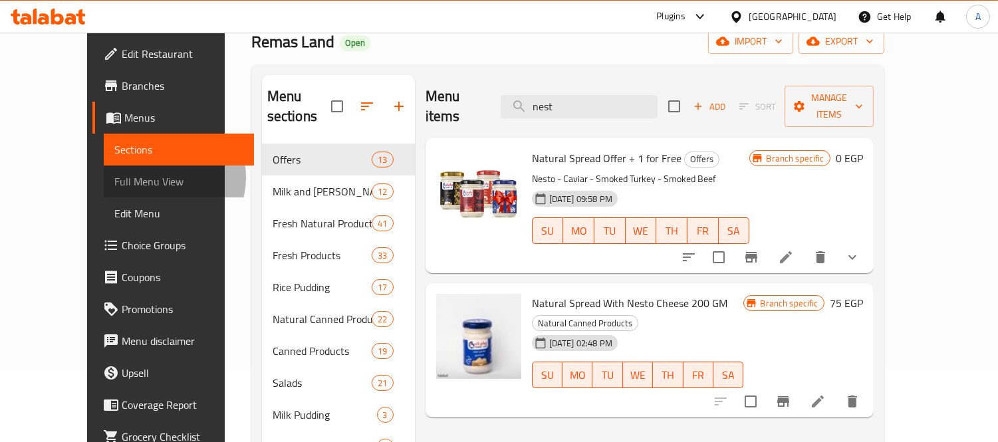
click at [114, 178] on span "Full Menu View" at bounding box center [178, 182] width 129 height 16
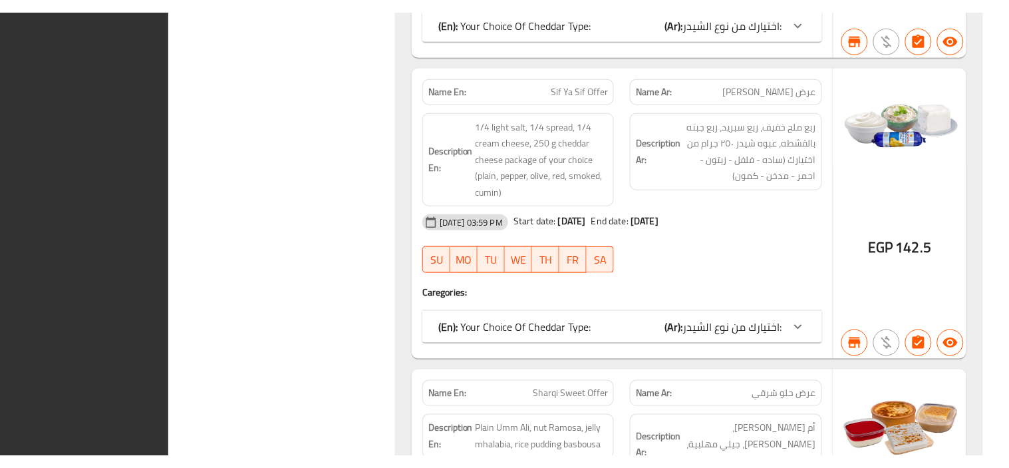
scroll to position [1847, 0]
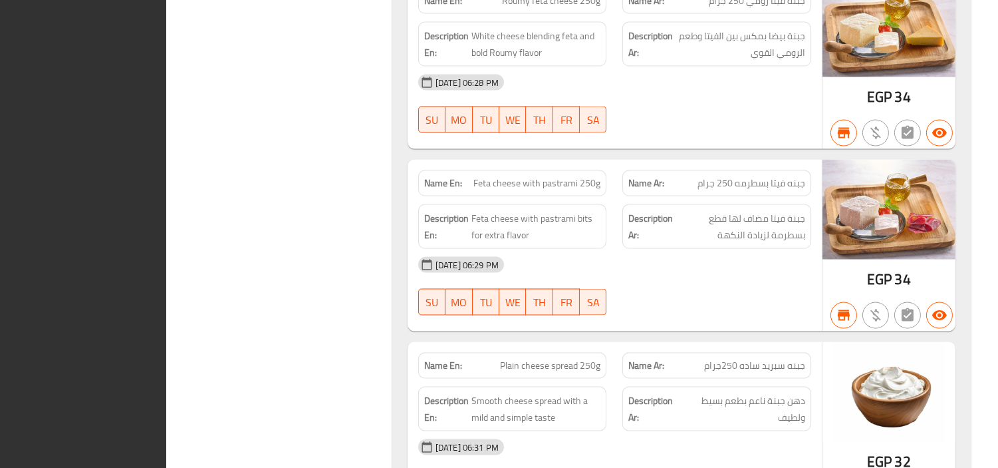
scroll to position [0, 0]
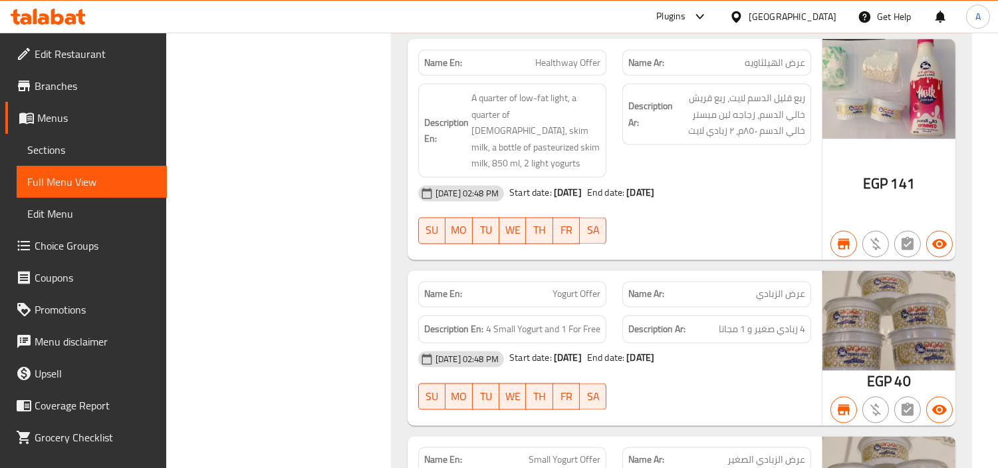
drag, startPoint x: 399, startPoint y: 253, endPoint x: 408, endPoint y: 246, distance: 11.4
click at [408, 246] on div "Name En: Healthway Offer Name Ar: عرض الهيلثاويه Description En: A quarter of l…" at bounding box center [682, 334] width 580 height 601
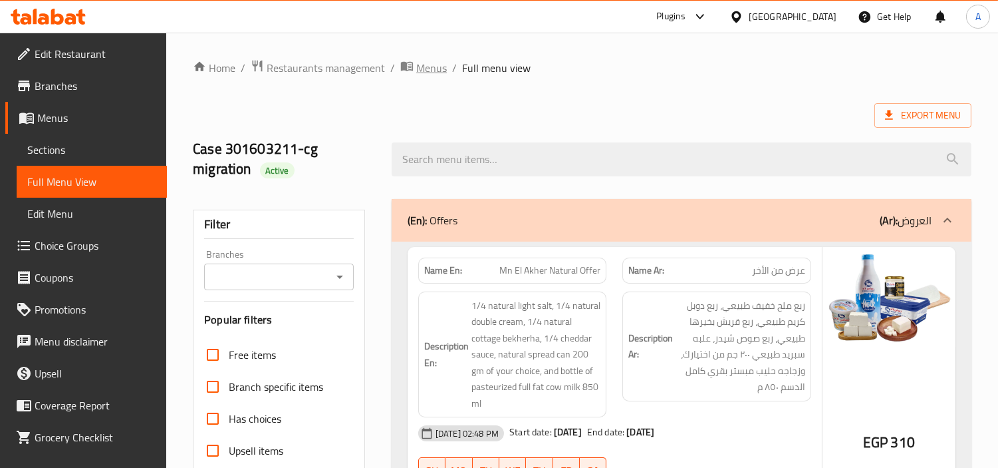
click at [436, 71] on span "Menus" at bounding box center [431, 68] width 31 height 16
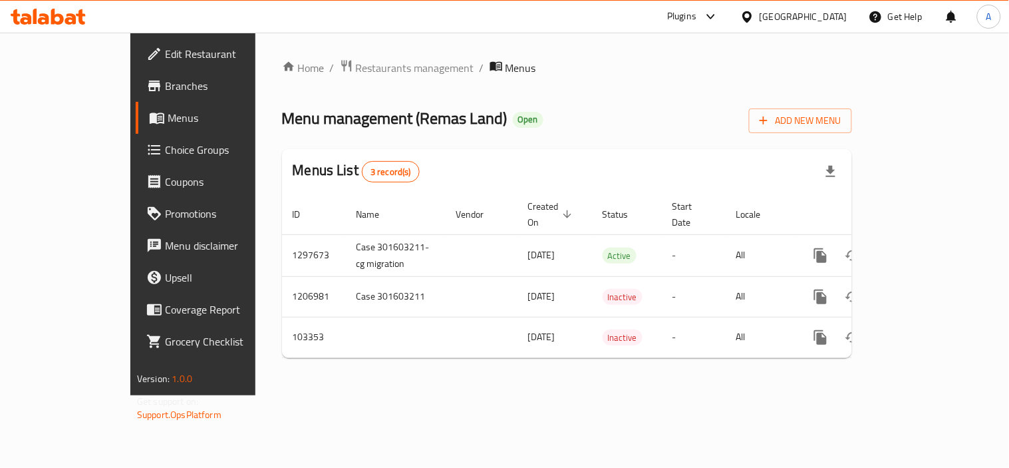
click at [830, 13] on div "[GEOGRAPHIC_DATA]" at bounding box center [804, 16] width 88 height 15
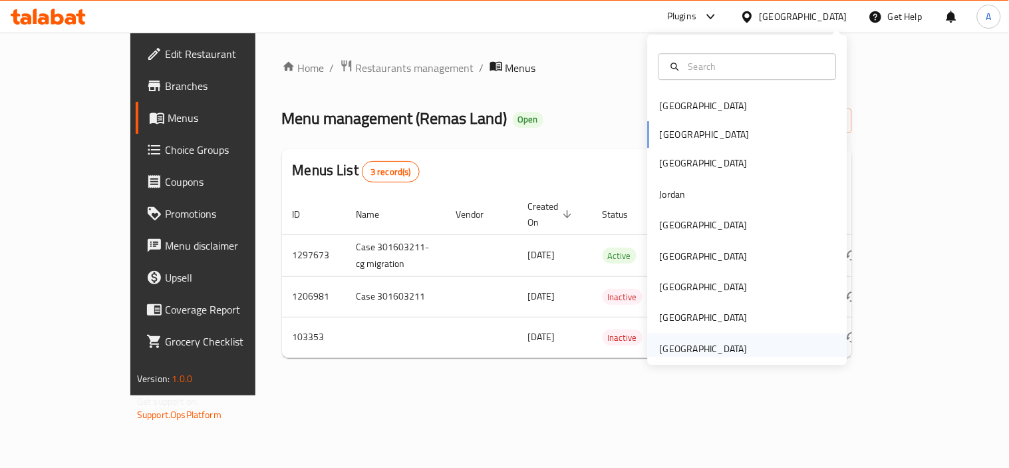
click at [692, 349] on div "[GEOGRAPHIC_DATA]" at bounding box center [704, 348] width 88 height 15
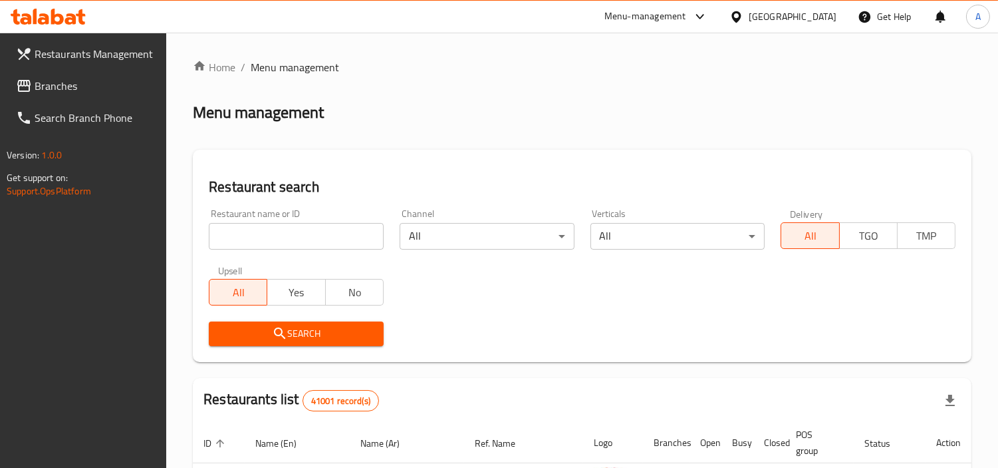
click at [65, 88] on span "Branches" at bounding box center [96, 86] width 122 height 16
click at [635, 283] on div "Restaurant name or ID Restaurant name or ID Channel All ​ Verticals All ​ Deliv…" at bounding box center [582, 277] width 763 height 153
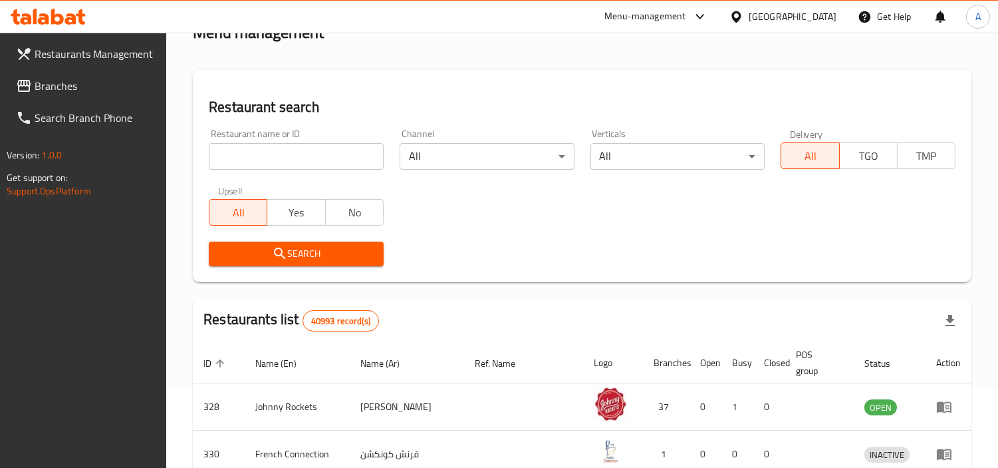
scroll to position [222, 0]
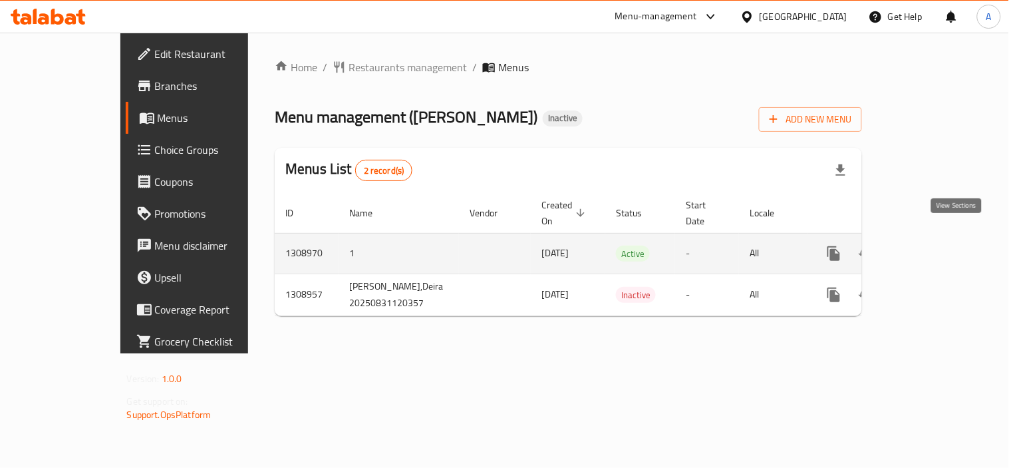
click at [938, 245] on icon "enhanced table" at bounding box center [930, 253] width 16 height 16
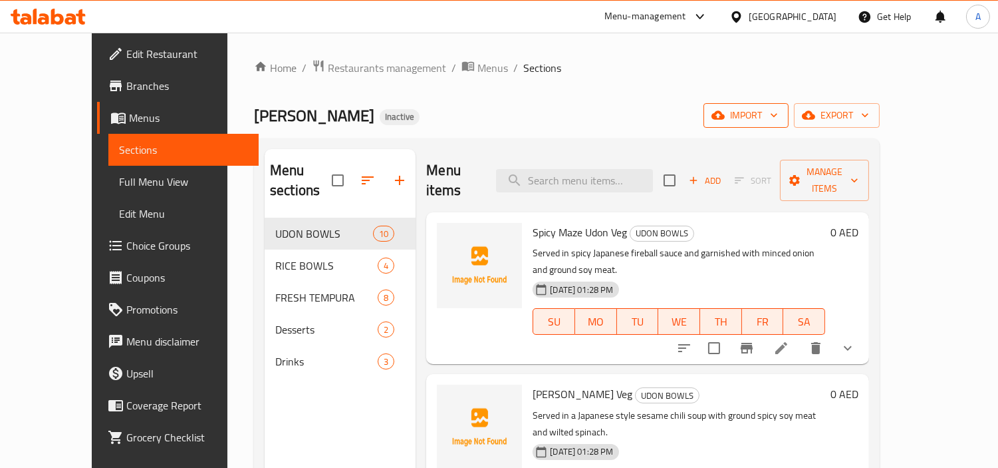
click at [778, 113] on span "import" at bounding box center [746, 115] width 64 height 17
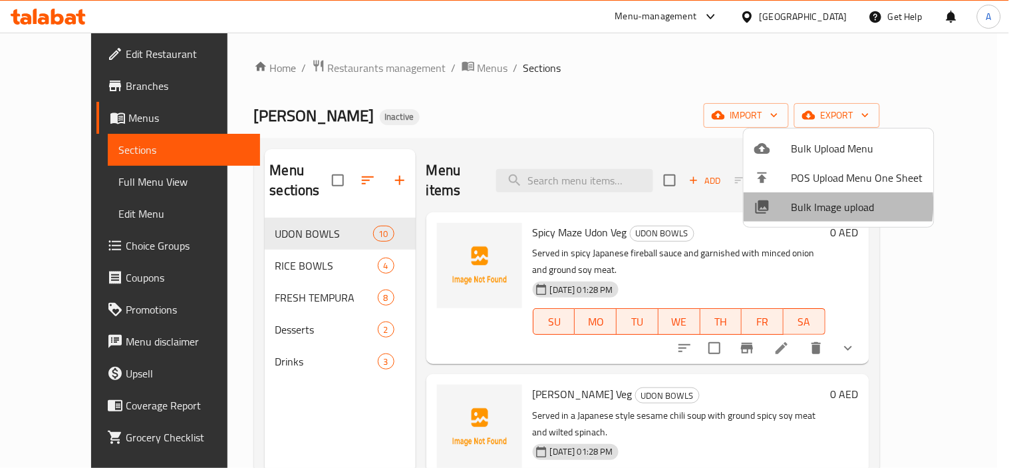
click at [796, 204] on span "Bulk Image upload" at bounding box center [858, 207] width 132 height 16
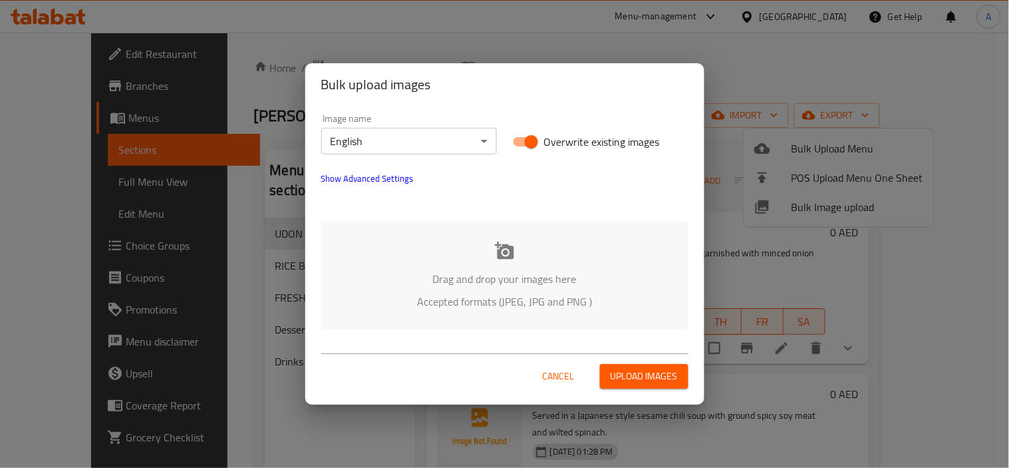
click at [510, 255] on icon at bounding box center [504, 249] width 19 height 17
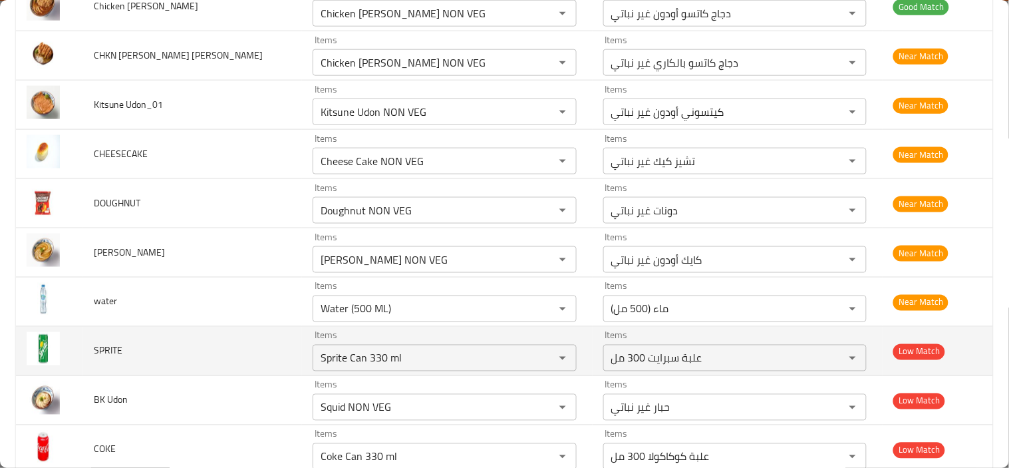
scroll to position [443, 0]
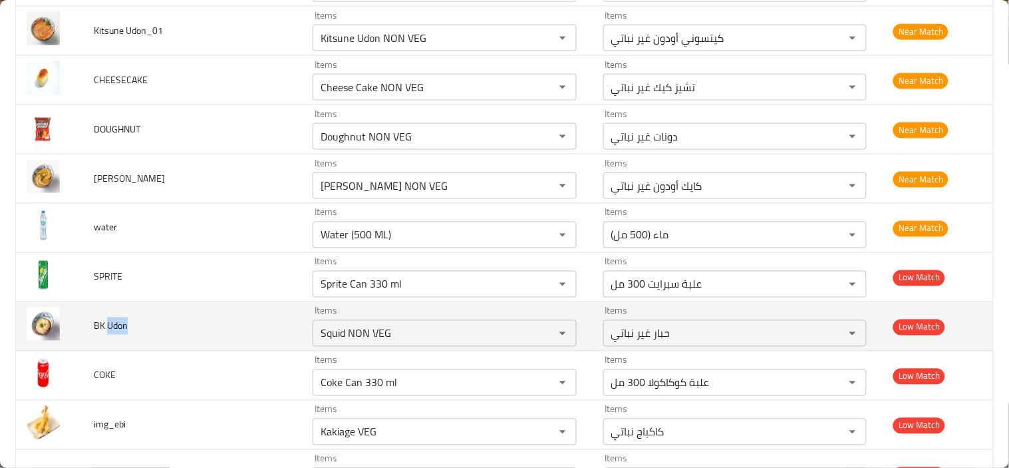
drag, startPoint x: 113, startPoint y: 327, endPoint x: 143, endPoint y: 325, distance: 30.0
click at [143, 325] on td "BK Udon" at bounding box center [192, 326] width 219 height 49
copy span "Udon"
click at [539, 329] on icon "Clear" at bounding box center [545, 333] width 13 height 13
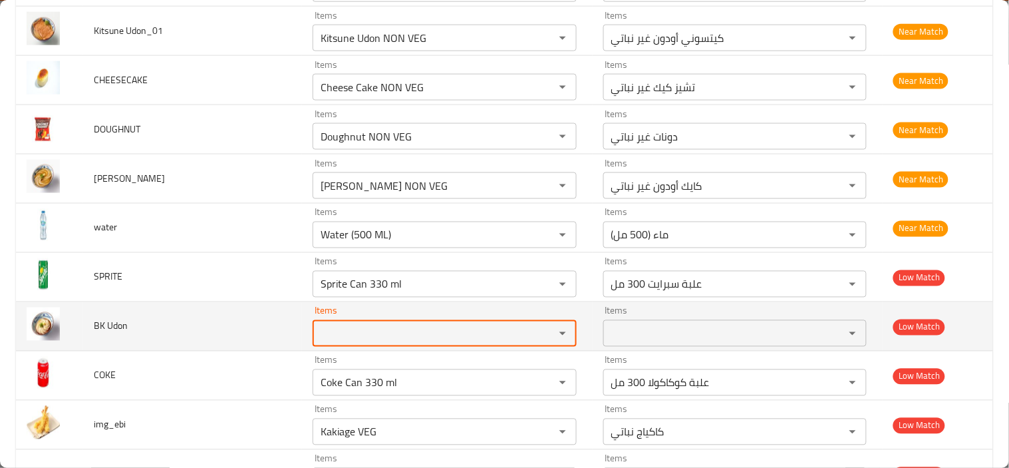
paste Udon "Udon"
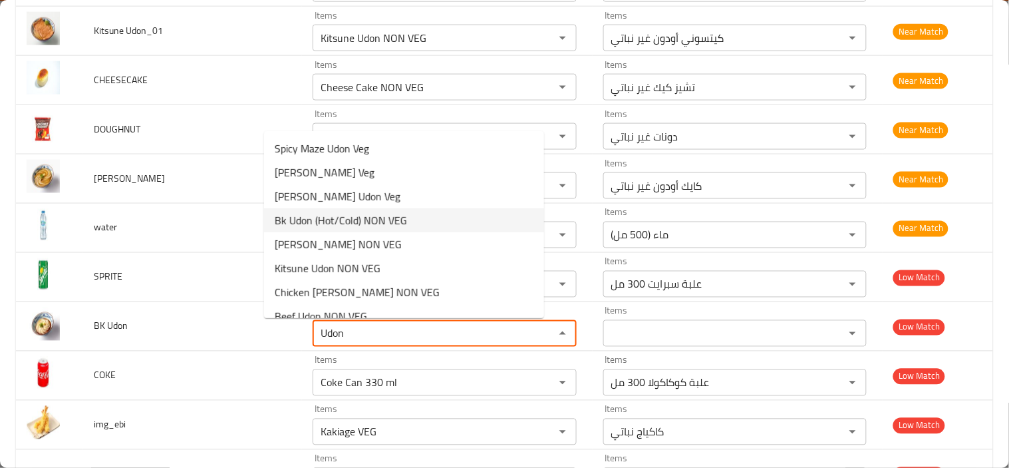
click at [373, 220] on span "Bk Udon (Hot/Cold) NON VEG" at bounding box center [341, 220] width 132 height 16
type Udon "Bk Udon (Hot/Cold) NON VEG"
type Udon-ar "أودون بي كيه (ساخن/بارد) غير نباتي"
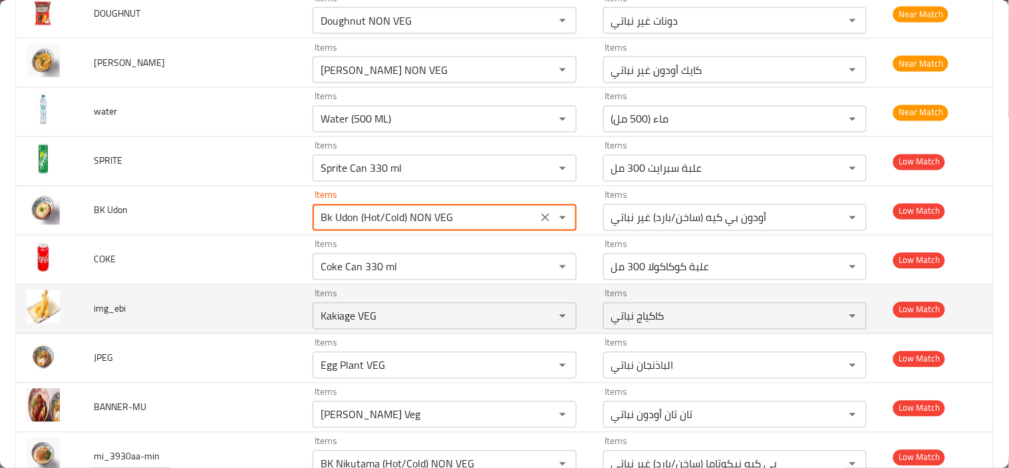
scroll to position [591, 0]
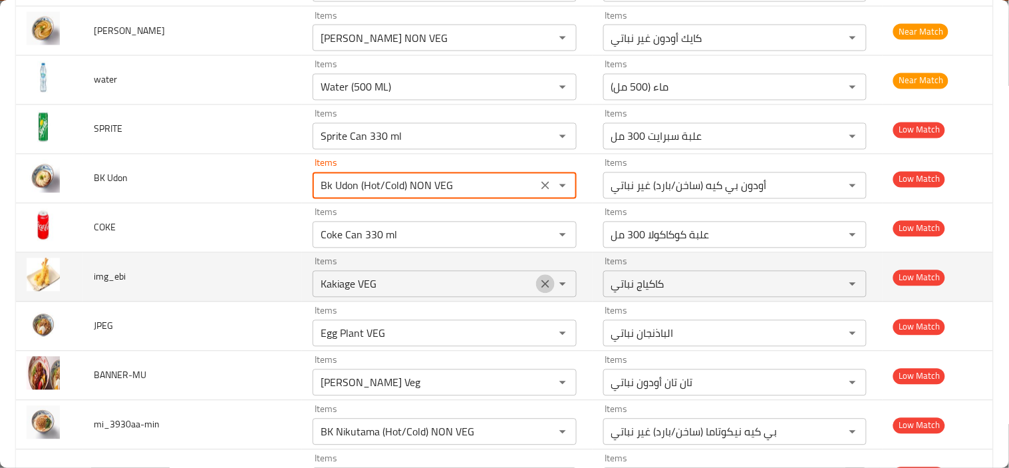
click at [539, 284] on icon "Clear" at bounding box center [545, 283] width 13 height 13
type Udon "Bk Udon (Hot/Cold) NON VEG"
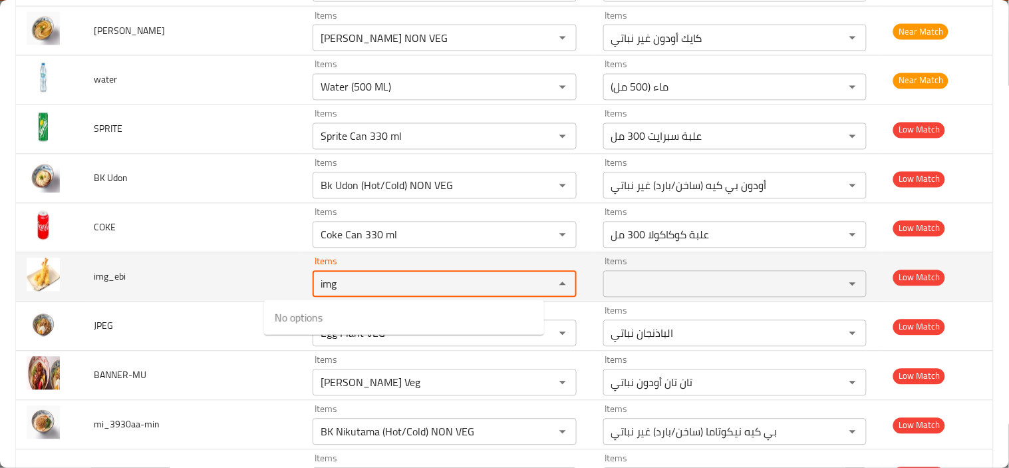
drag, startPoint x: 340, startPoint y: 287, endPoint x: 233, endPoint y: 283, distance: 106.5
click at [235, 282] on tr "img_ebi Items img Items Items Items Low Match" at bounding box center [504, 277] width 977 height 49
type input "ebi"
click at [218, 280] on td "img_ebi" at bounding box center [192, 277] width 219 height 49
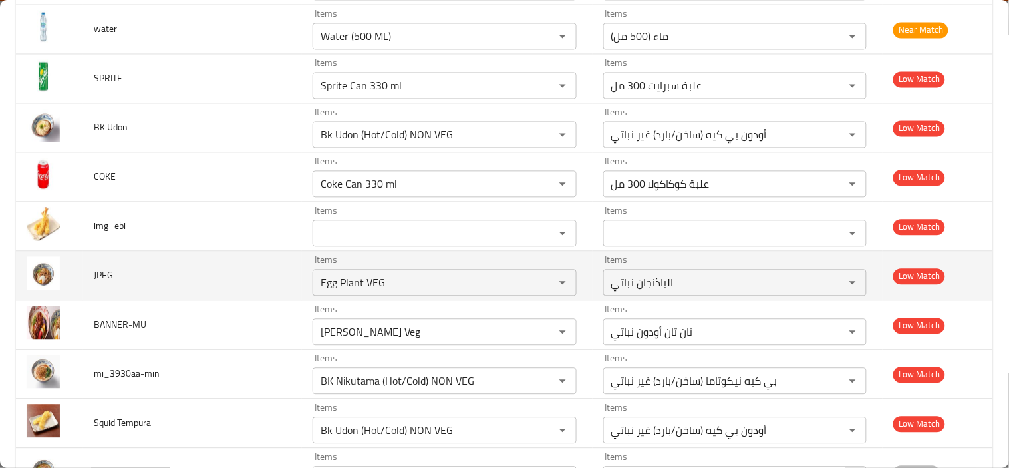
scroll to position [665, 0]
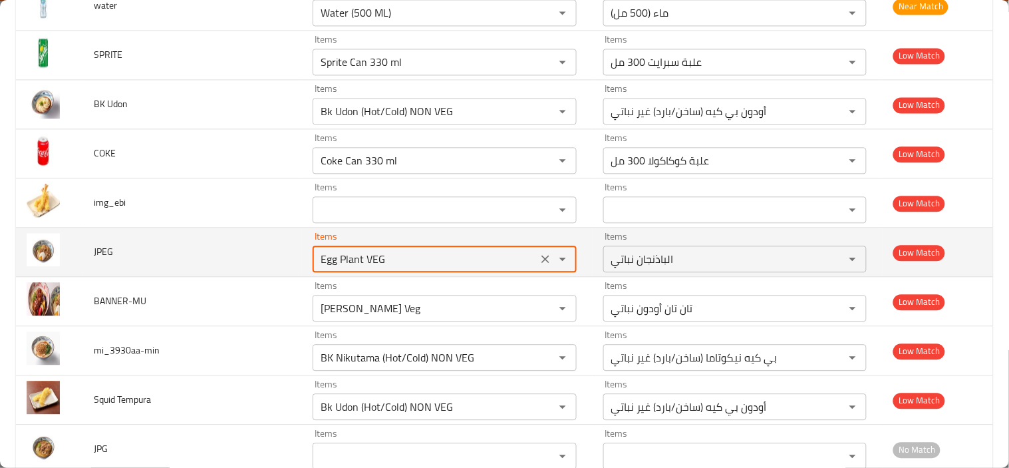
drag, startPoint x: 358, startPoint y: 257, endPoint x: 237, endPoint y: 255, distance: 121.1
click at [237, 255] on tr "JPEG Items Egg Plant VEG Items Items الباذنجان نباتي Items Low Match" at bounding box center [504, 251] width 977 height 49
type input "jpeg"
click at [539, 263] on icon "Clear" at bounding box center [545, 258] width 13 height 13
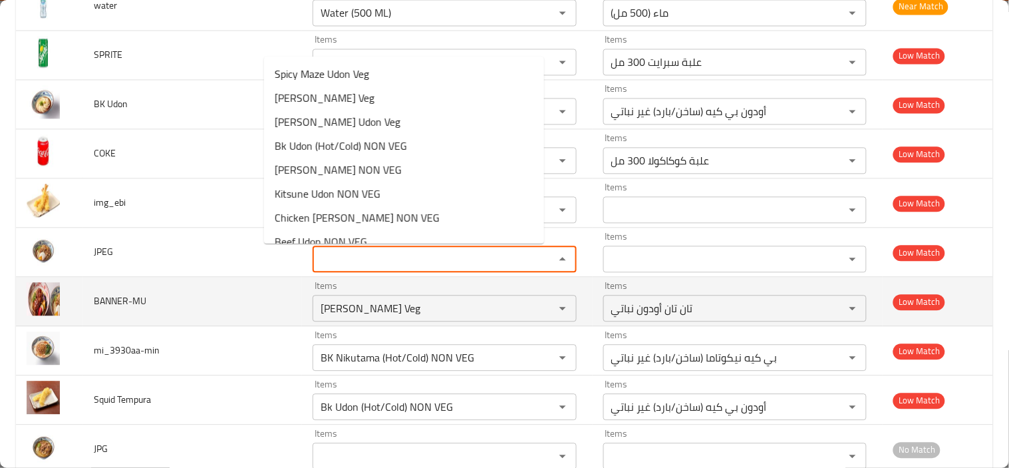
click at [212, 309] on td "BANNER-MU" at bounding box center [192, 301] width 219 height 49
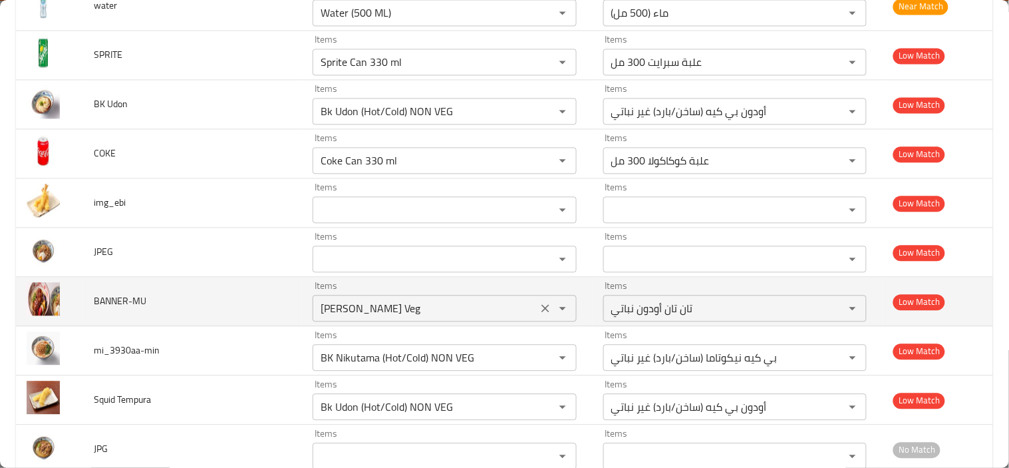
click at [539, 309] on icon "Clear" at bounding box center [545, 307] width 13 height 13
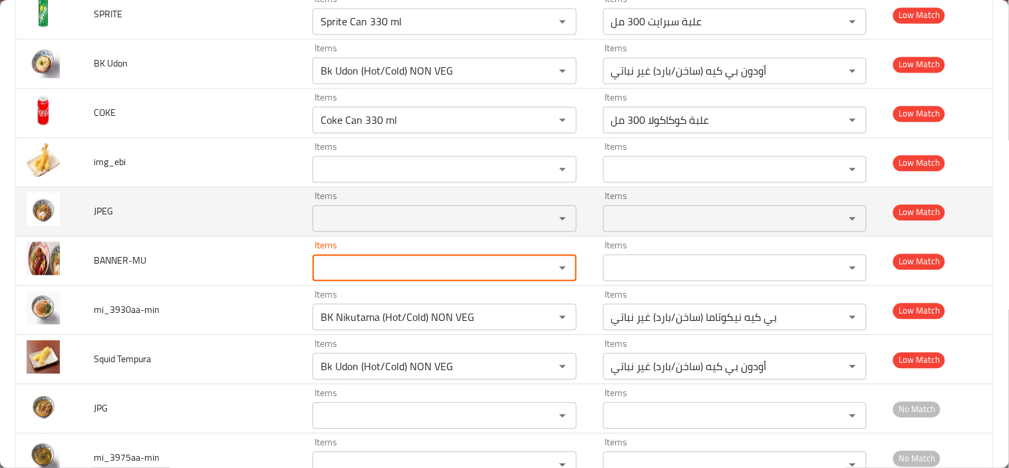
scroll to position [739, 0]
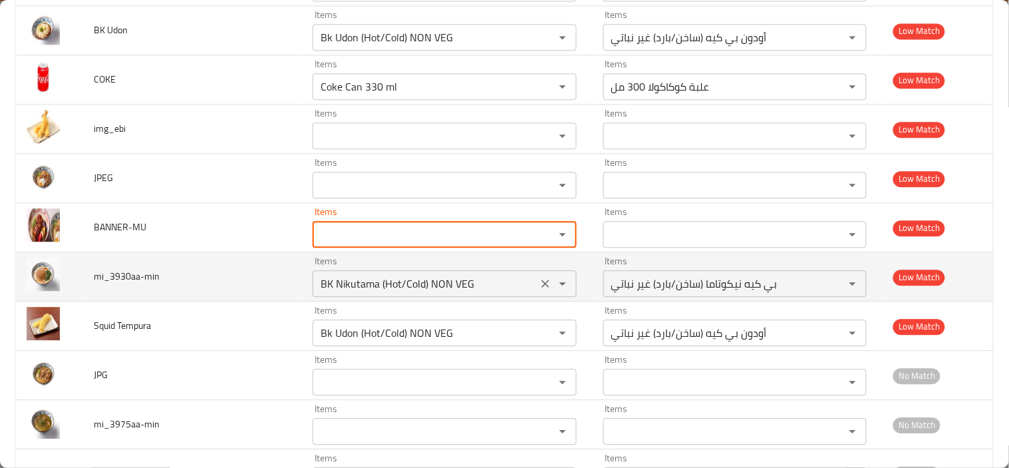
click at [539, 284] on icon "Clear" at bounding box center [545, 283] width 13 height 13
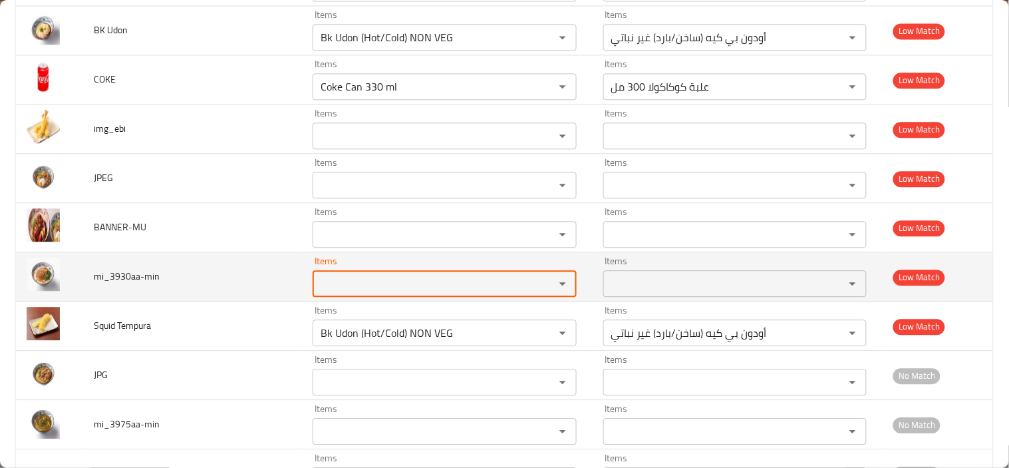
click at [435, 290] on input "Items" at bounding box center [425, 283] width 217 height 19
drag, startPoint x: 308, startPoint y: 277, endPoint x: 217, endPoint y: 290, distance: 92.0
click at [217, 290] on tr "mi_3930aa-min Items mi Items Items Items Low Match" at bounding box center [504, 276] width 977 height 49
type input "mi"
click at [218, 260] on td "mi_3930aa-min" at bounding box center [192, 276] width 219 height 49
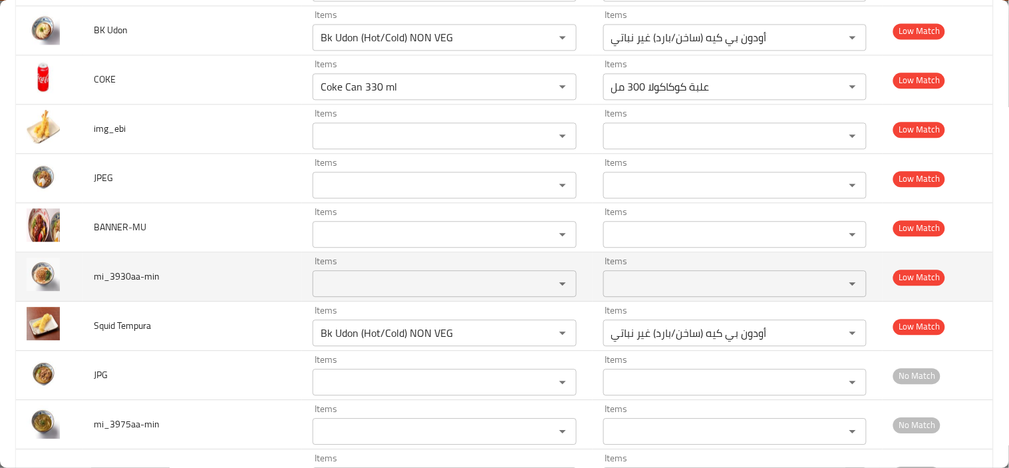
scroll to position [813, 0]
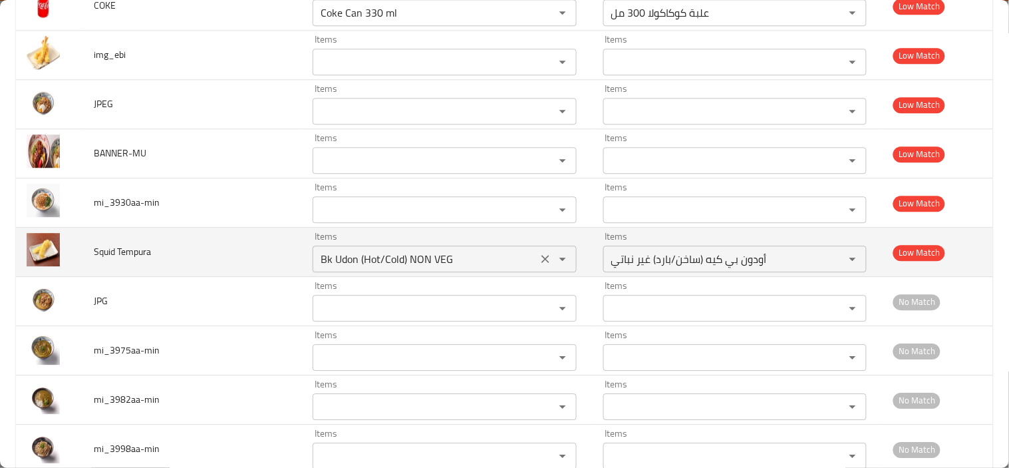
click at [539, 261] on icon "Clear" at bounding box center [545, 258] width 13 height 13
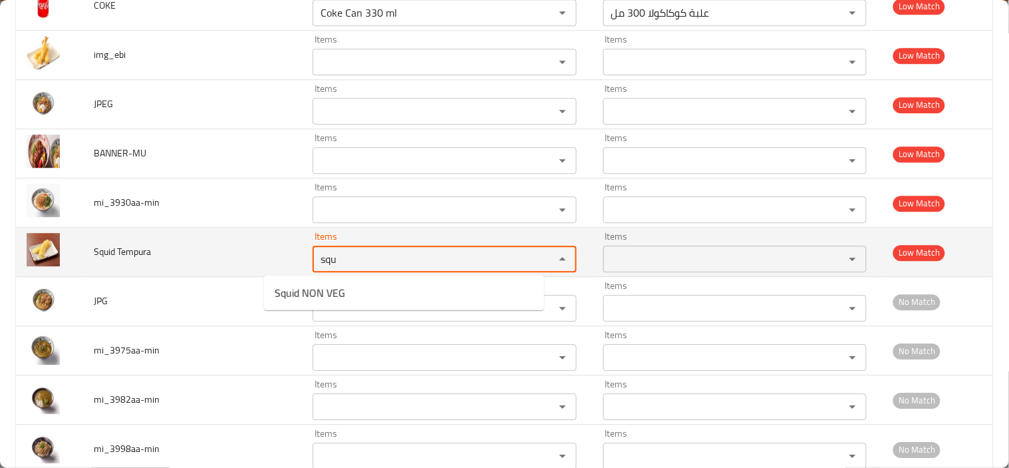
drag, startPoint x: 327, startPoint y: 257, endPoint x: 224, endPoint y: 255, distance: 102.5
click at [226, 255] on tr "Squid Tempura Items squ Items Items Items Low Match" at bounding box center [504, 251] width 977 height 49
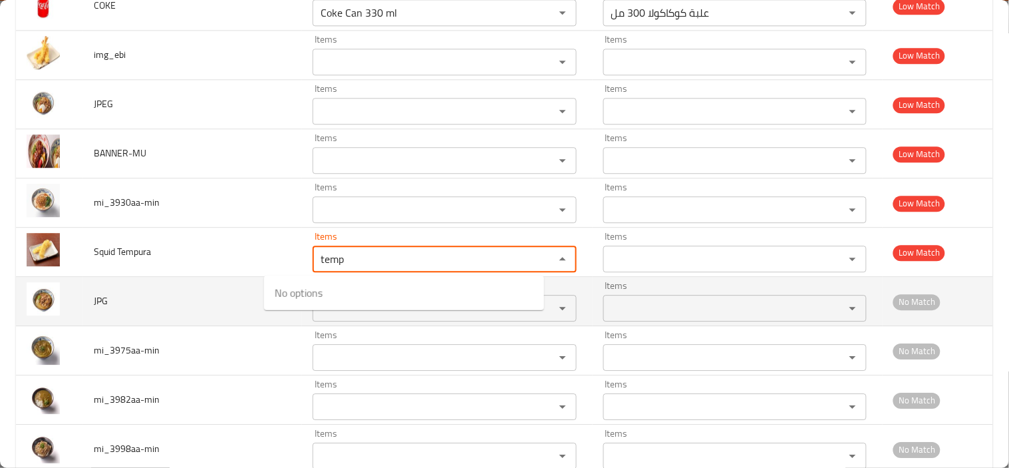
type Tempura "temp"
click at [192, 294] on td "JPG" at bounding box center [192, 301] width 219 height 49
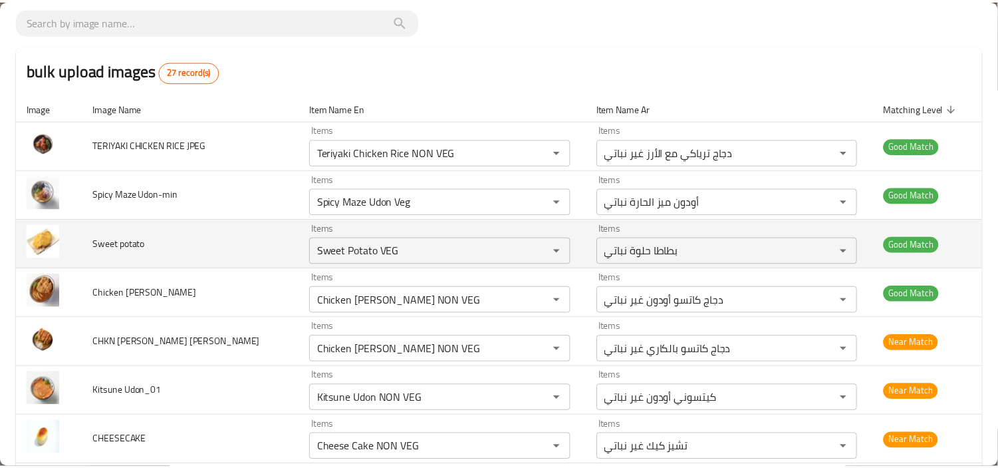
scroll to position [0, 0]
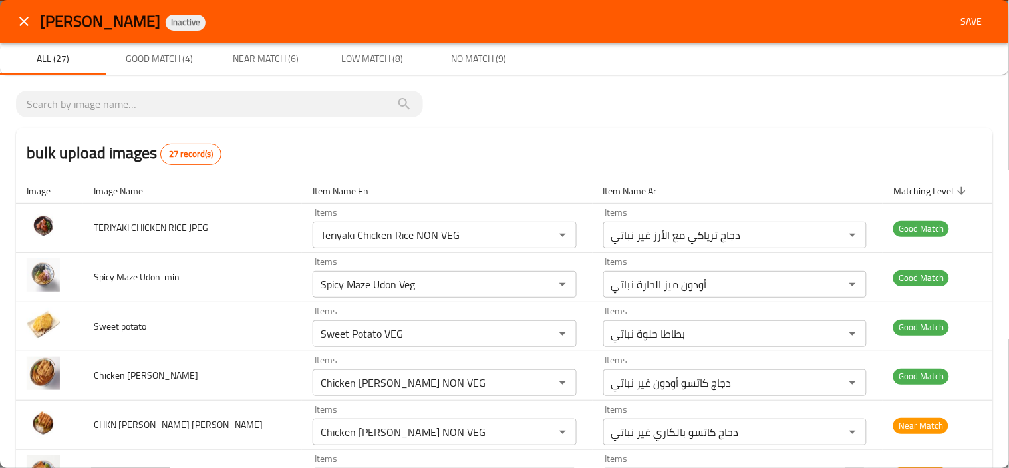
click at [961, 18] on span "Save" at bounding box center [972, 21] width 32 height 17
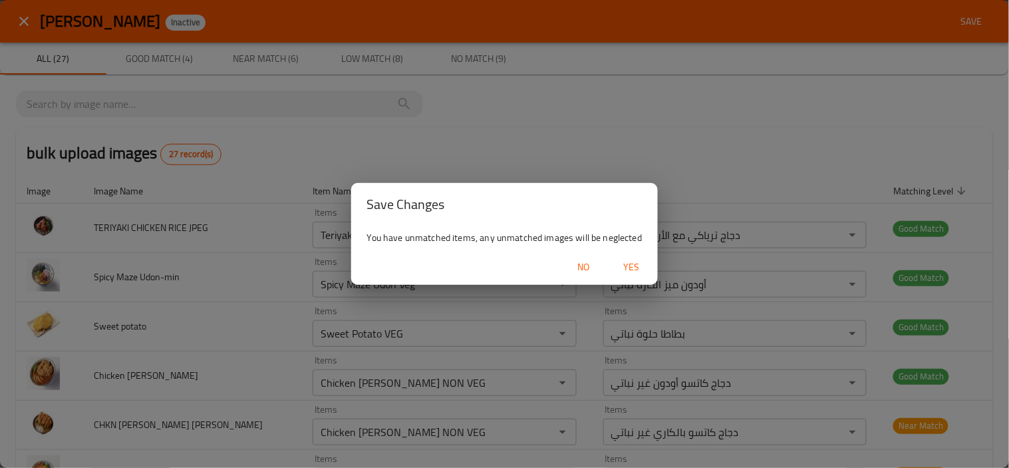
click at [632, 267] on span "Yes" at bounding box center [631, 267] width 32 height 17
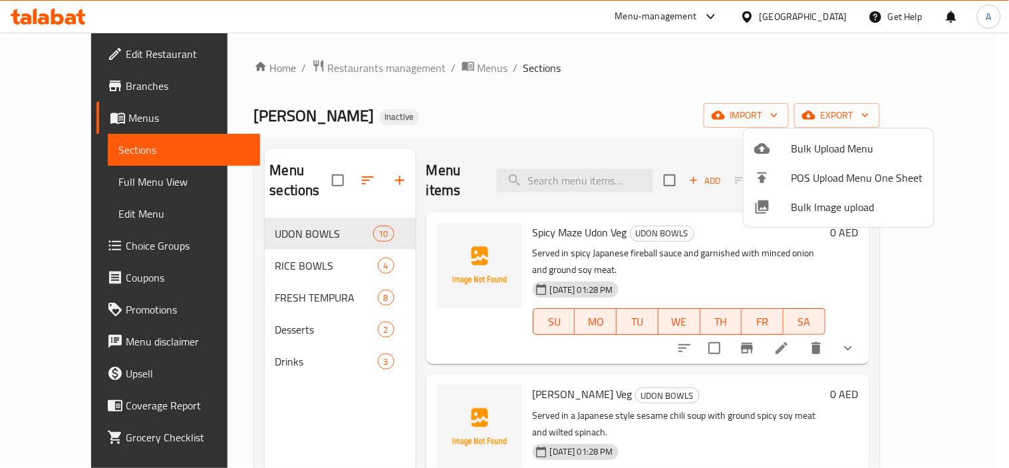
click at [630, 112] on div at bounding box center [504, 234] width 1009 height 468
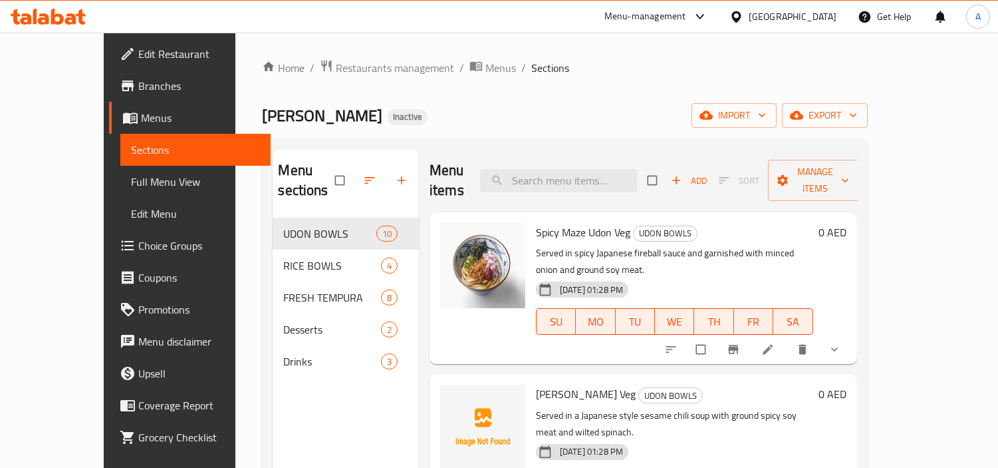
click at [131, 188] on span "Full Menu View" at bounding box center [195, 182] width 129 height 16
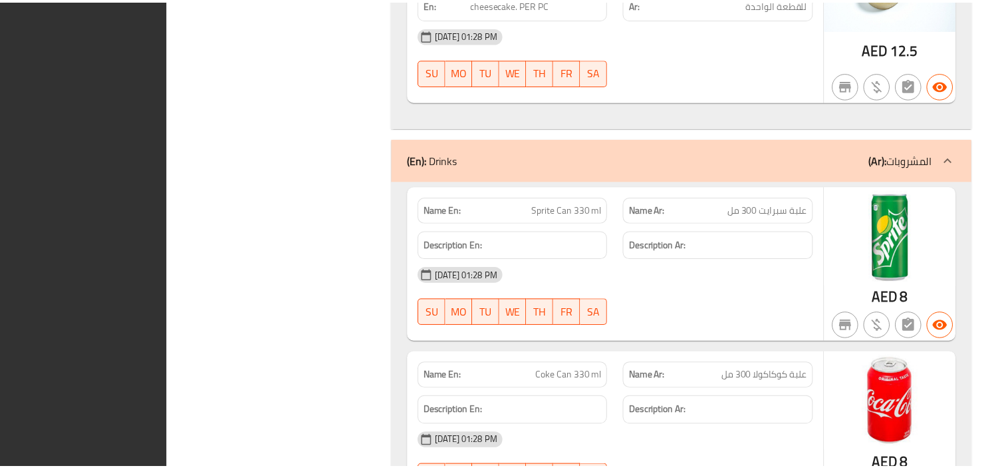
scroll to position [6201, 0]
